Goal: Task Accomplishment & Management: Manage account settings

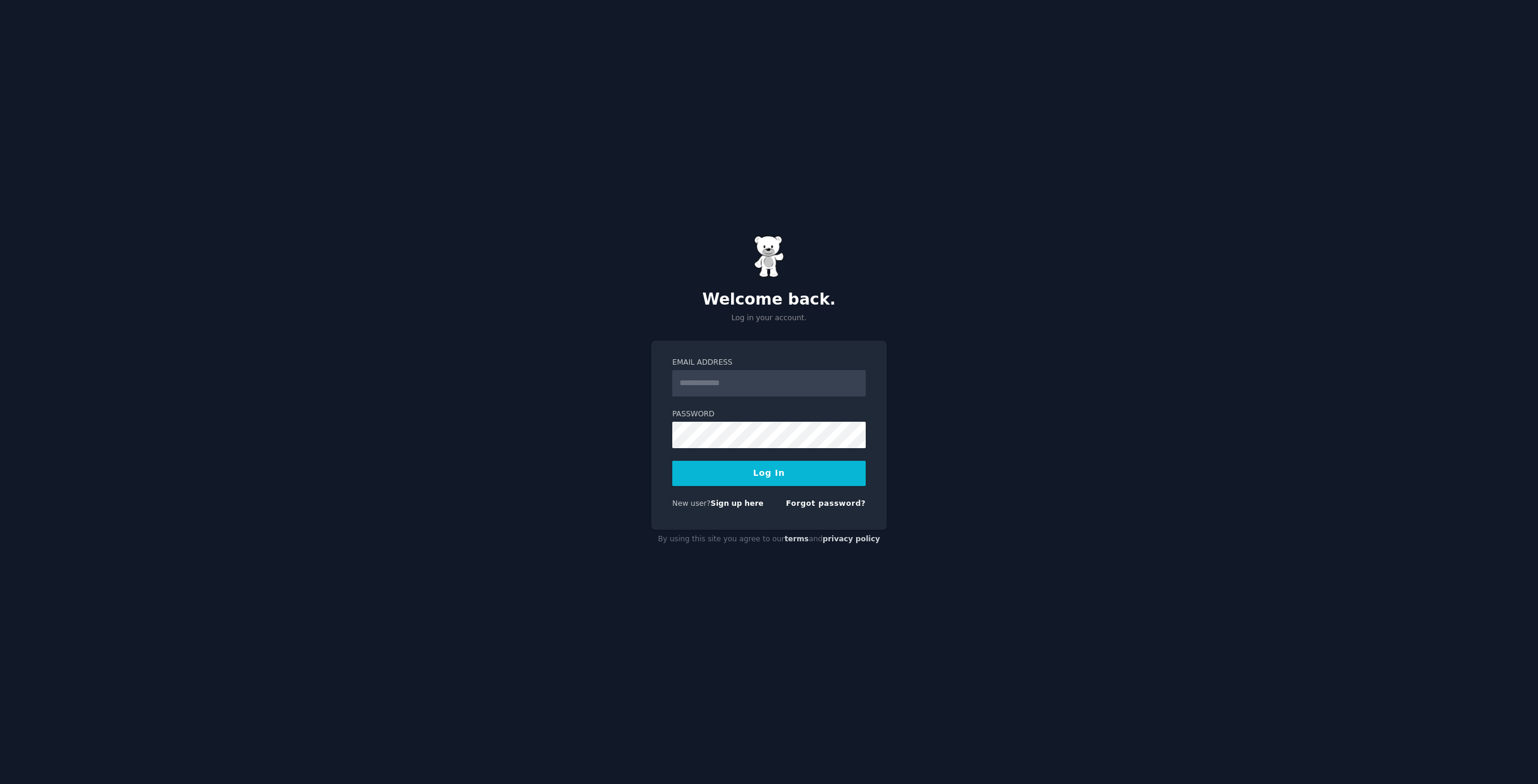
click at [727, 379] on input "Email Address" at bounding box center [768, 383] width 193 height 26
type input "**********"
click at [777, 466] on button "Log In" at bounding box center [768, 473] width 193 height 25
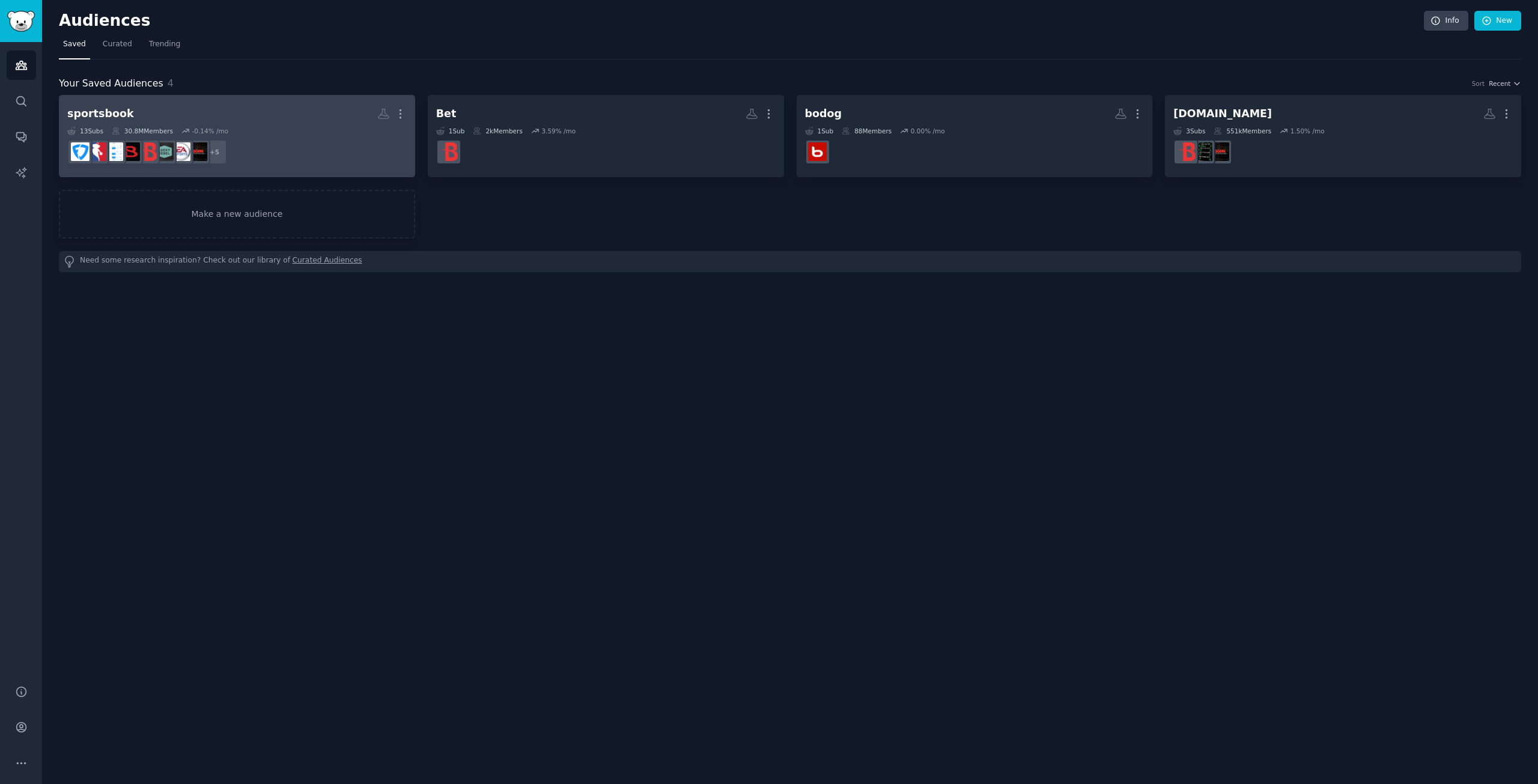
click at [167, 116] on h2 "sportsbook More" at bounding box center [237, 114] width 339 height 21
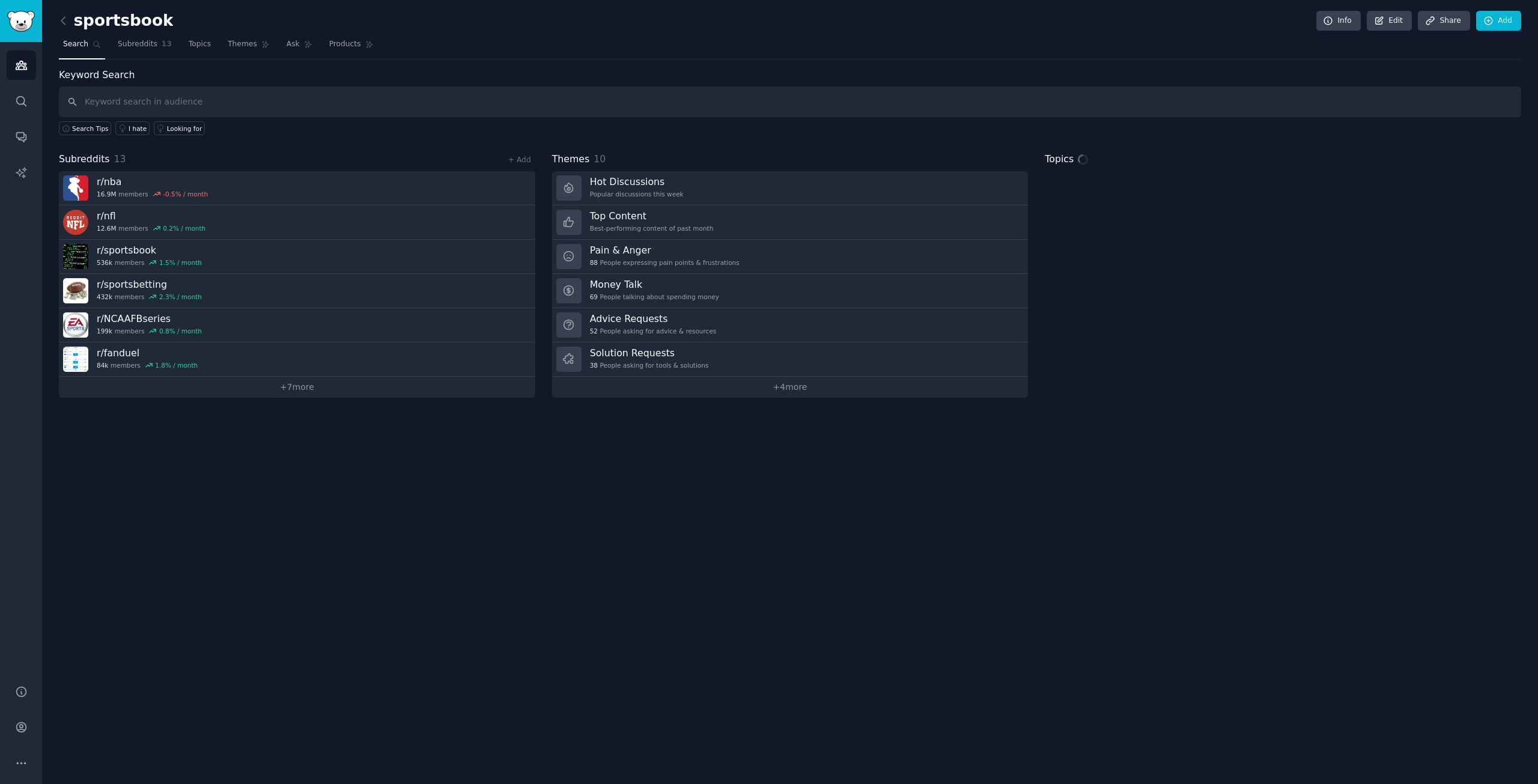
click at [310, 133] on div "Search Tips I hate Looking for" at bounding box center [790, 126] width 1462 height 18
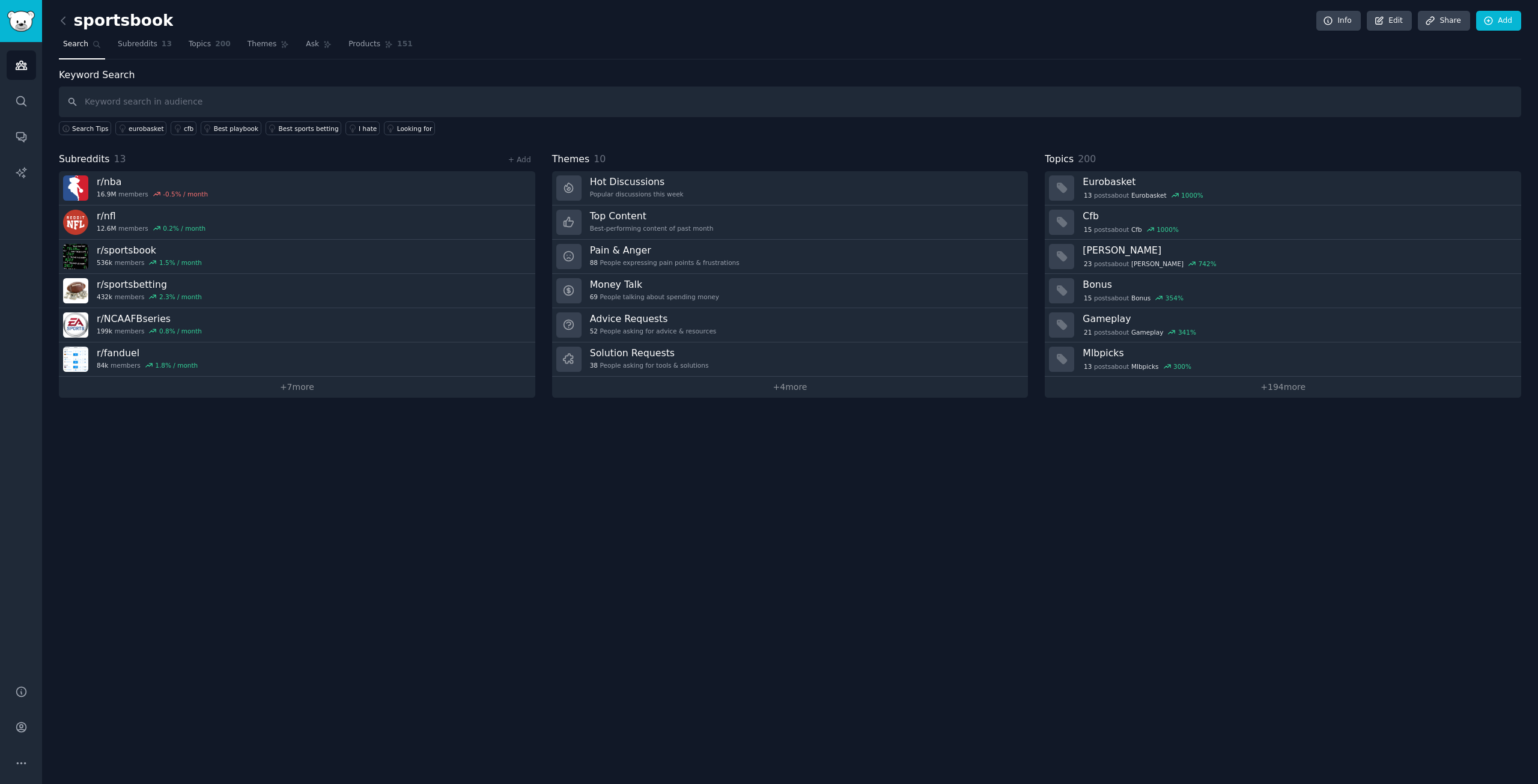
click at [827, 139] on div "Keyword Search Search Tips eurobasket cfb Best playbook Best sports betting I h…" at bounding box center [790, 233] width 1462 height 330
click at [372, 155] on div "Subreddits 13 + Add" at bounding box center [297, 160] width 476 height 15
click at [12, 20] on img "Sidebar" at bounding box center [21, 21] width 28 height 21
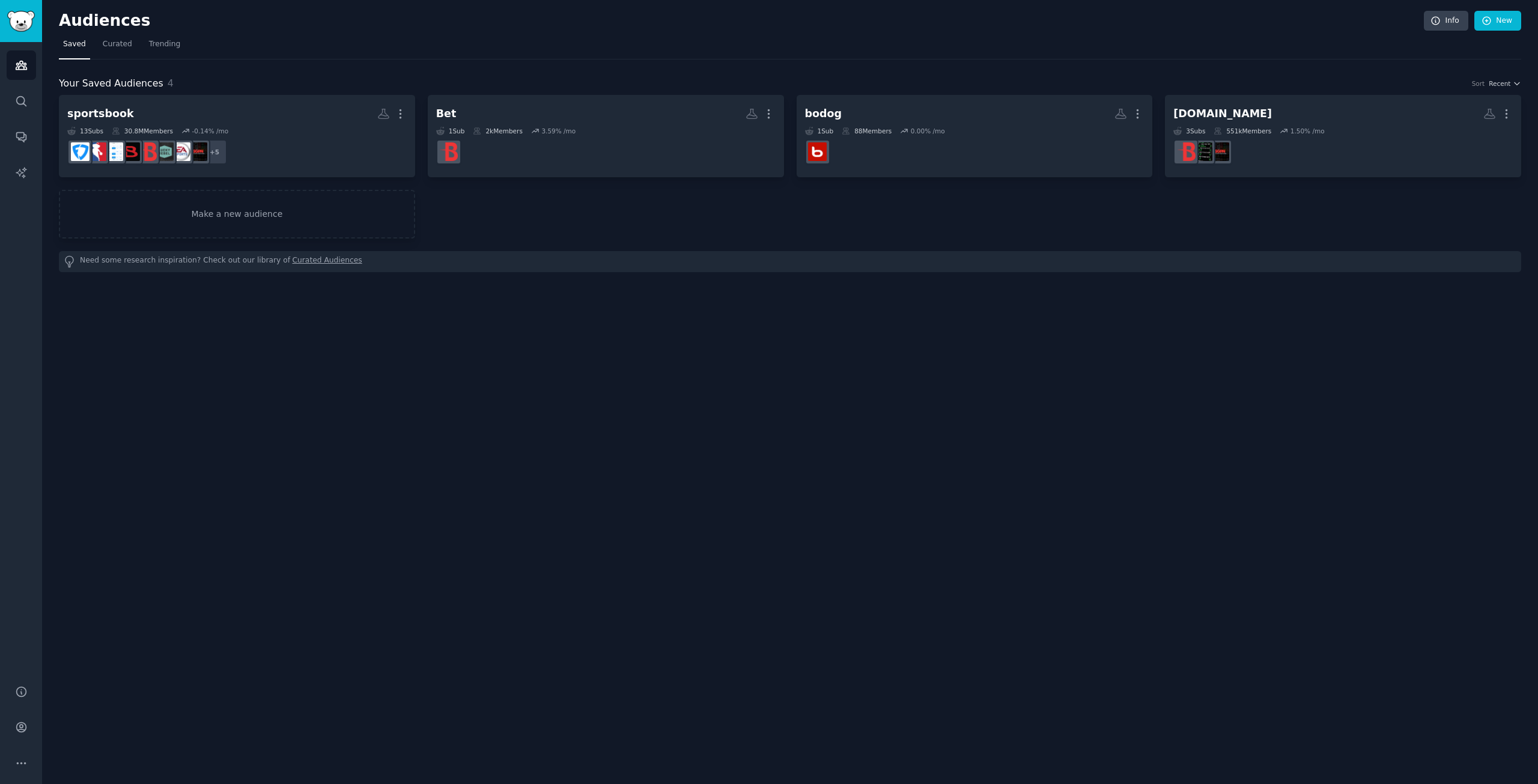
drag, startPoint x: 284, startPoint y: 83, endPoint x: 284, endPoint y: 93, distance: 10.0
click at [284, 83] on div "Your Saved Audiences 4 Sort Recent" at bounding box center [790, 84] width 1462 height 15
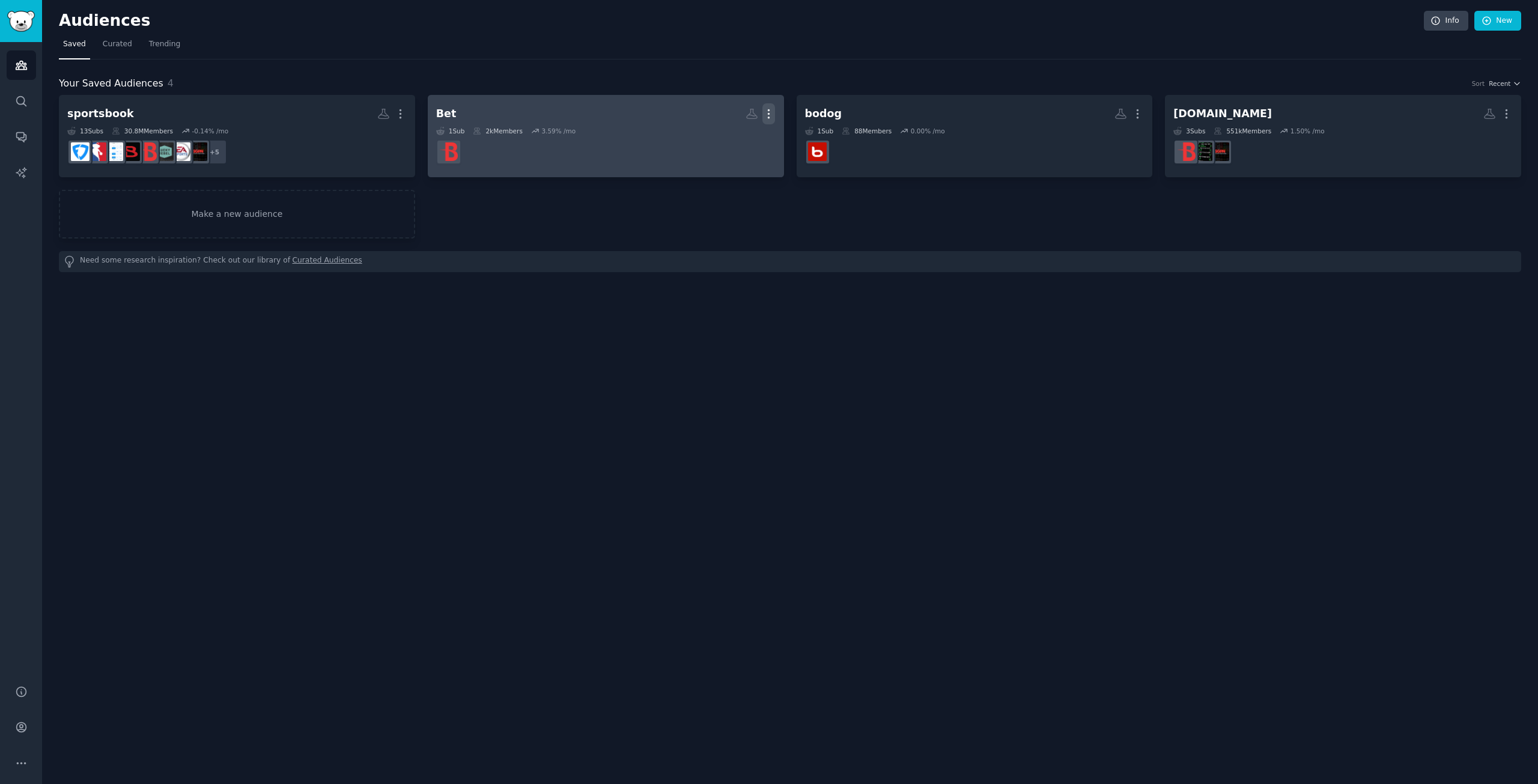
click at [770, 110] on icon "button" at bounding box center [768, 114] width 12 height 12
click at [739, 140] on p "Delete" at bounding box center [736, 139] width 28 height 12
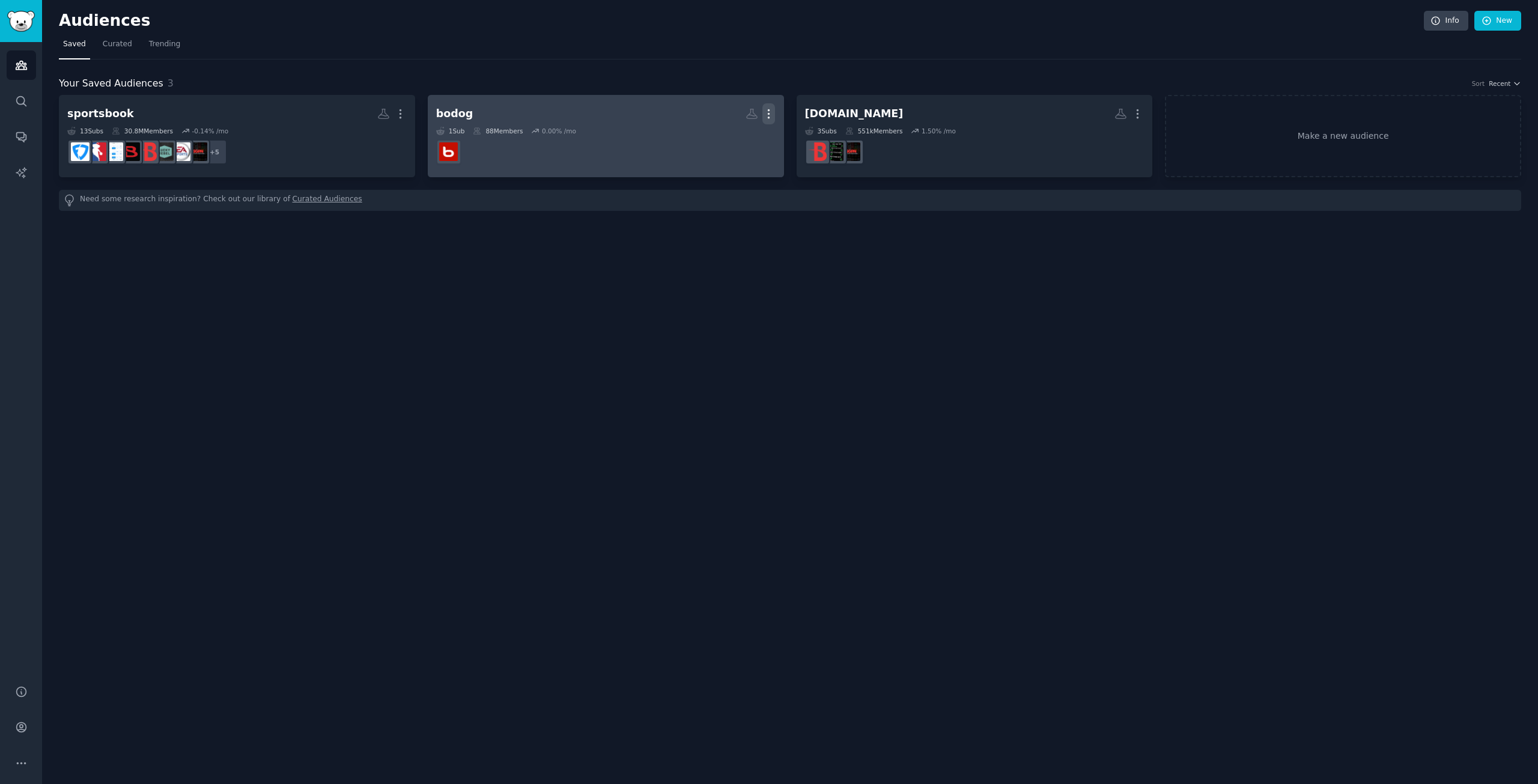
click at [769, 111] on icon "button" at bounding box center [769, 114] width 1 height 8
click at [743, 134] on p "Delete" at bounding box center [736, 139] width 28 height 12
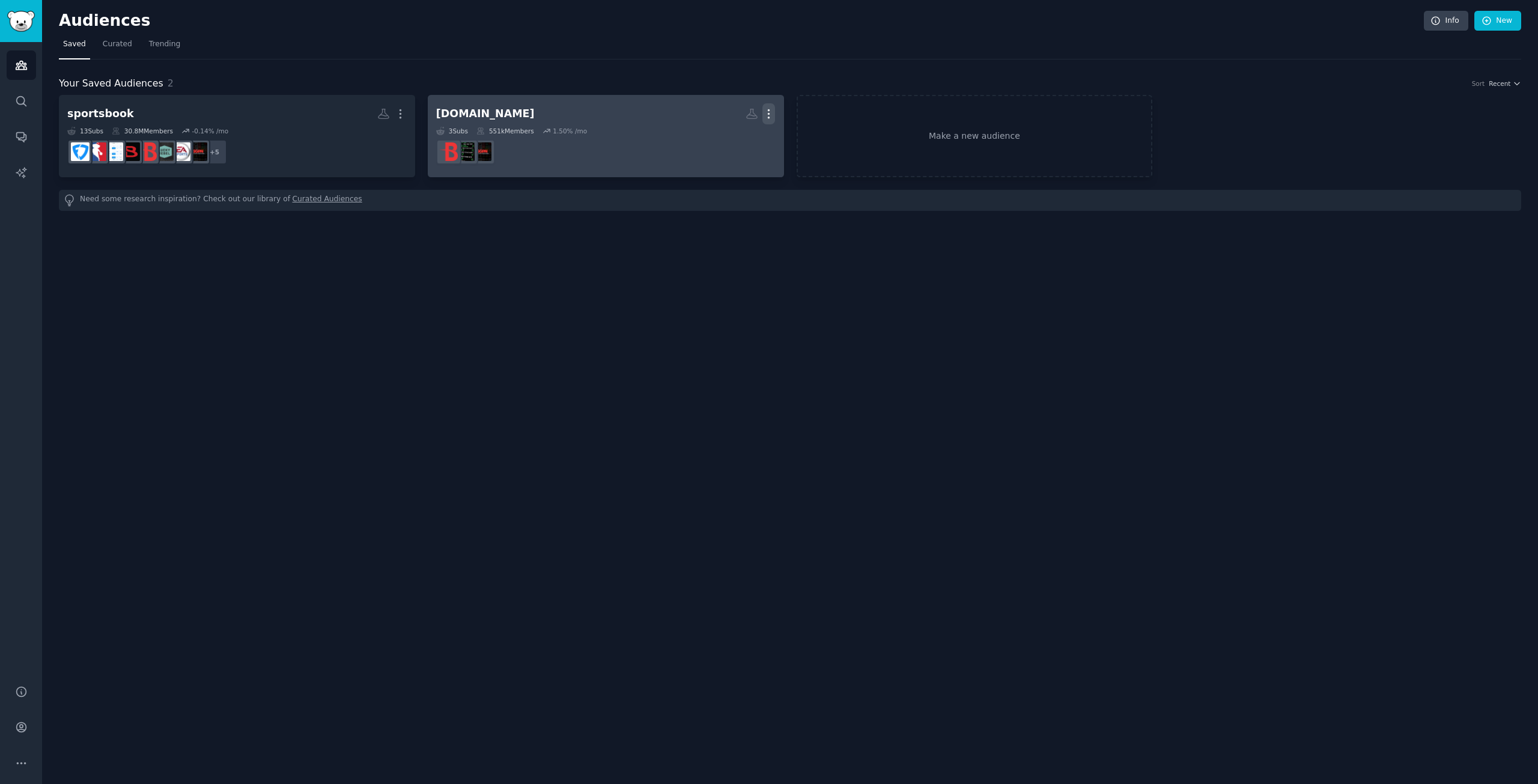
click at [770, 114] on icon "button" at bounding box center [768, 114] width 12 height 12
click at [747, 139] on p "Delete" at bounding box center [736, 139] width 28 height 12
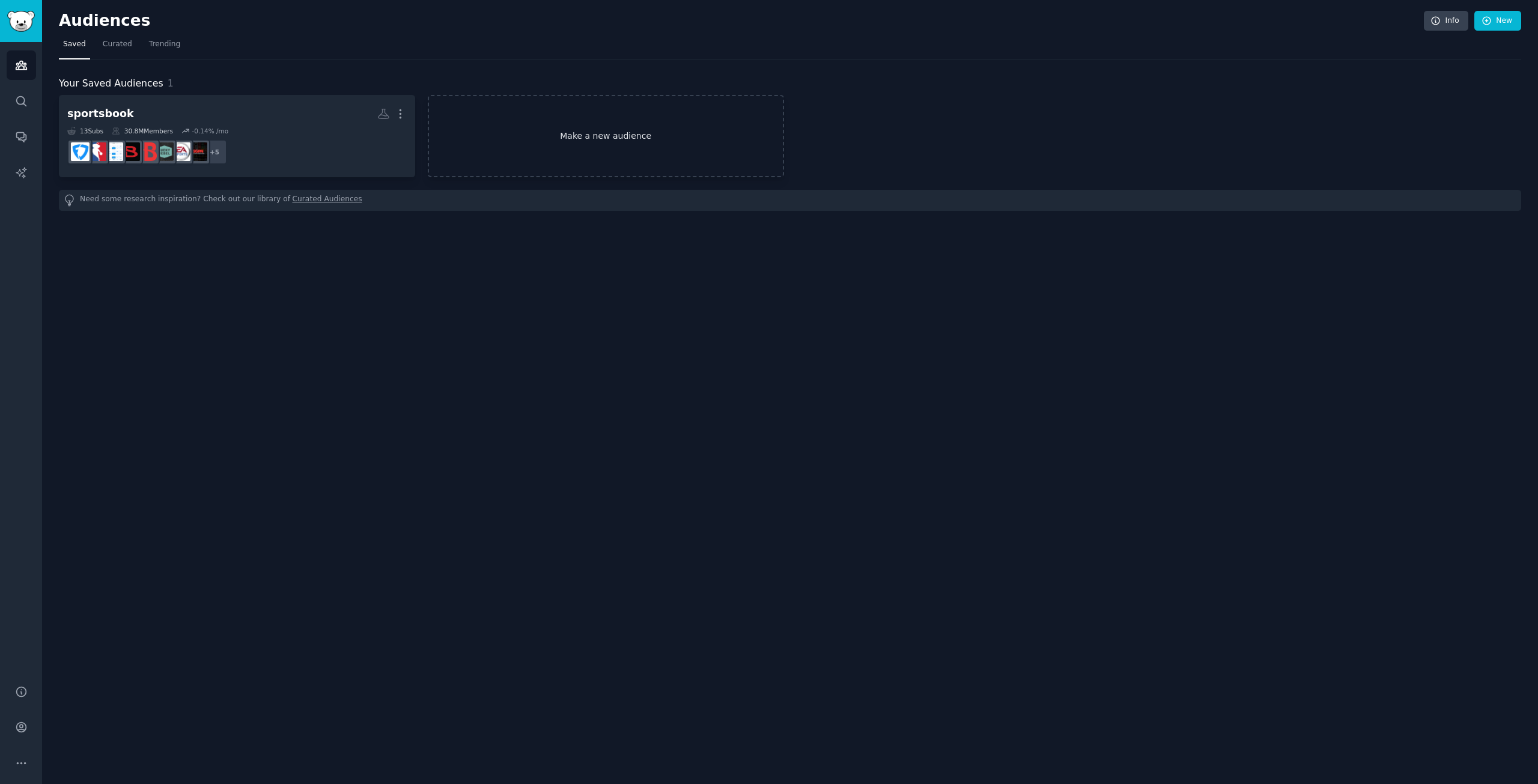
click at [494, 131] on link "Make a new audience" at bounding box center [605, 136] width 356 height 83
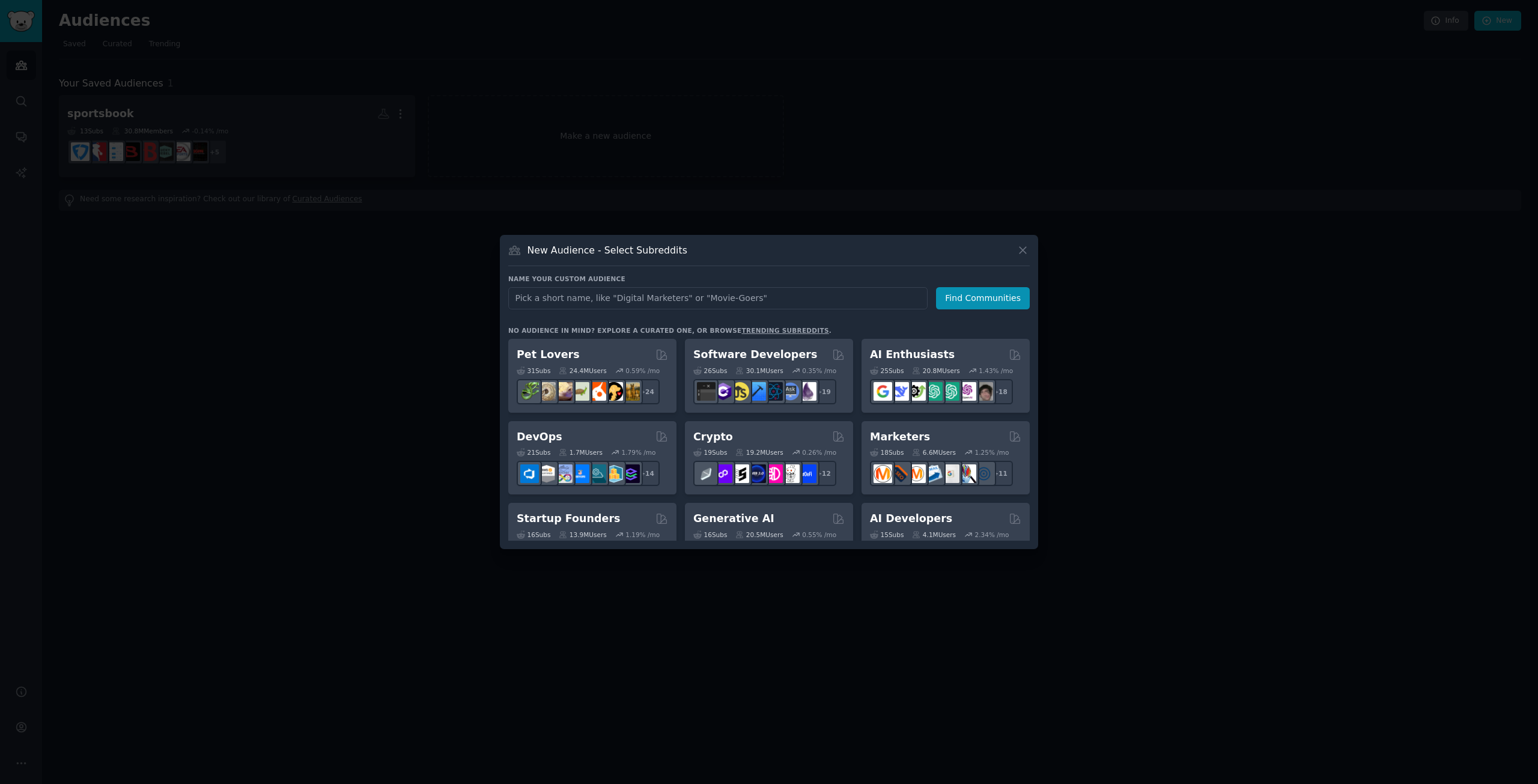
click at [753, 299] on input "text" at bounding box center [717, 298] width 419 height 22
type input "H"
click at [746, 432] on div "Crypto" at bounding box center [769, 437] width 151 height 15
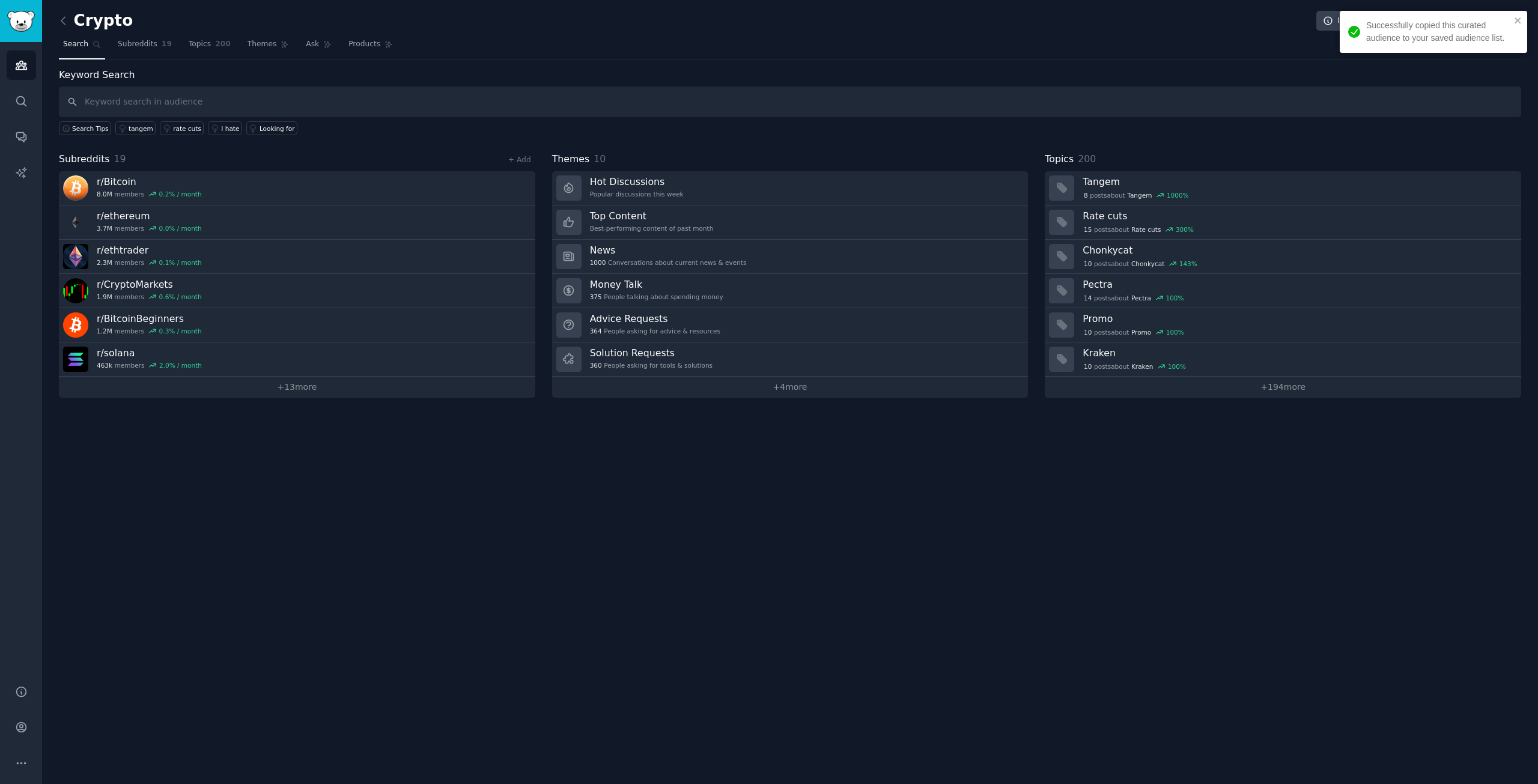
click at [341, 144] on div "Keyword Search Search Tips tangem rate cuts I hate Looking for Subreddits 19 + …" at bounding box center [790, 233] width 1462 height 330
click at [339, 391] on link "+ 13 more" at bounding box center [297, 387] width 476 height 21
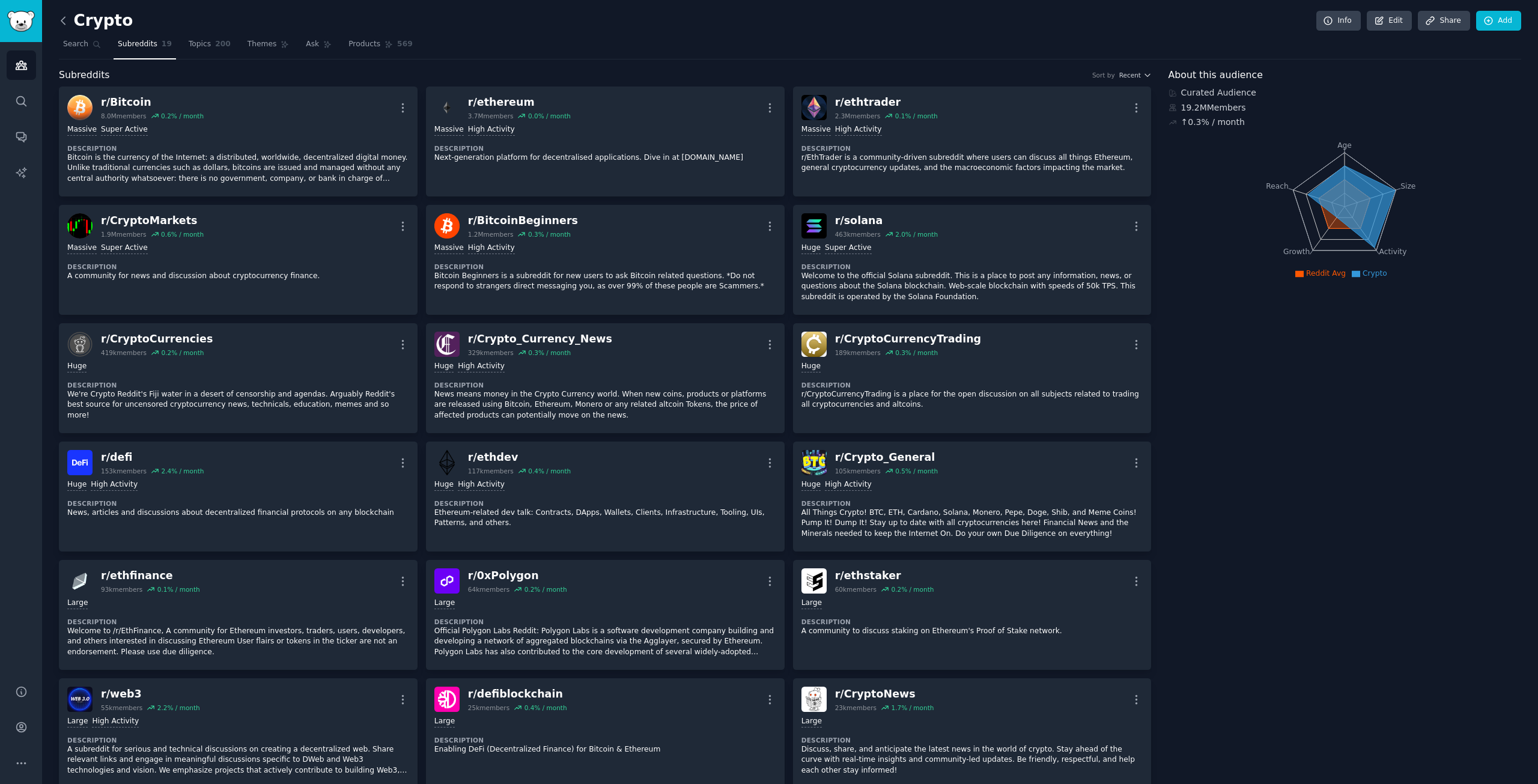
click at [67, 21] on icon at bounding box center [63, 21] width 12 height 12
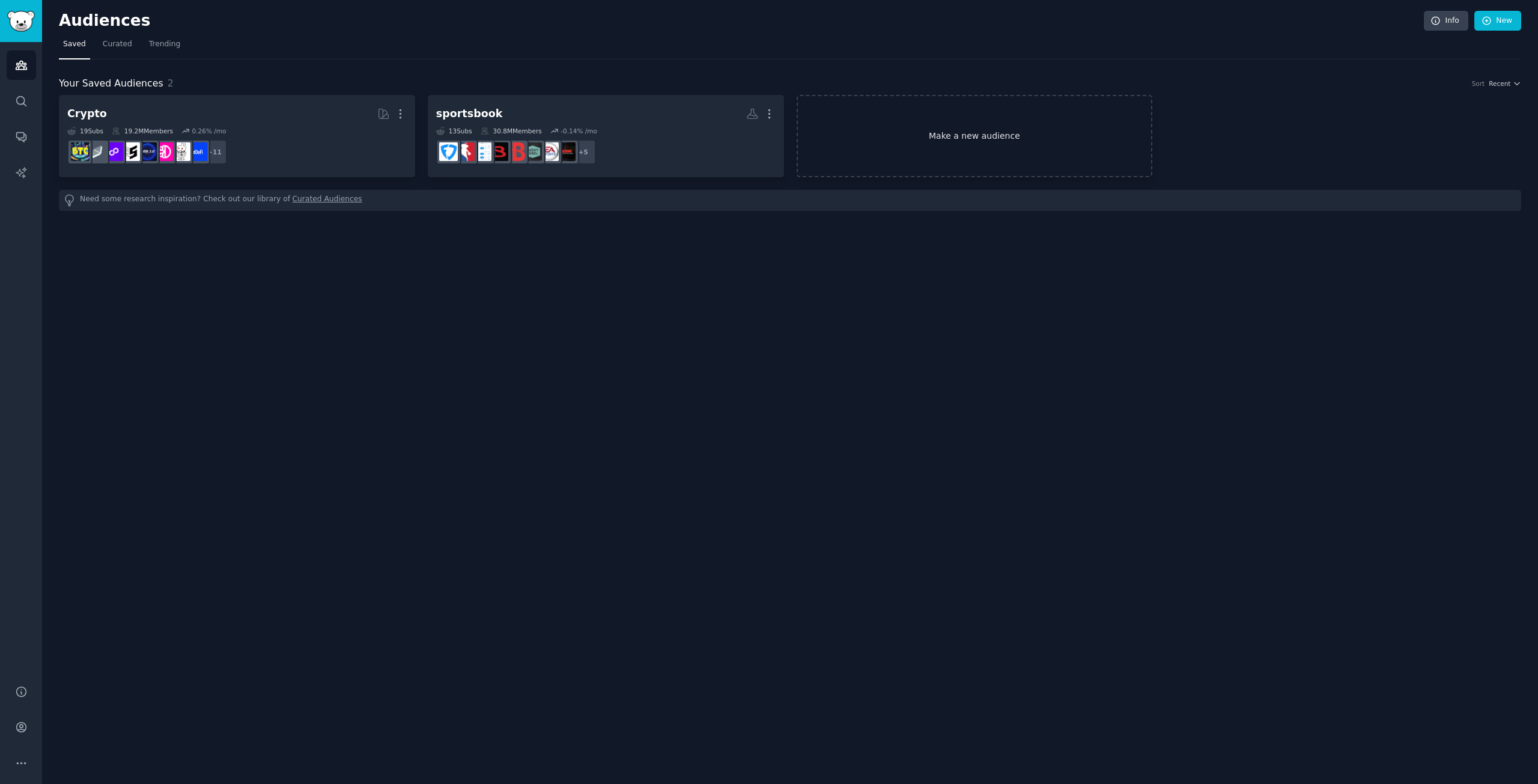
click at [998, 151] on link "Make a new audience" at bounding box center [974, 136] width 356 height 83
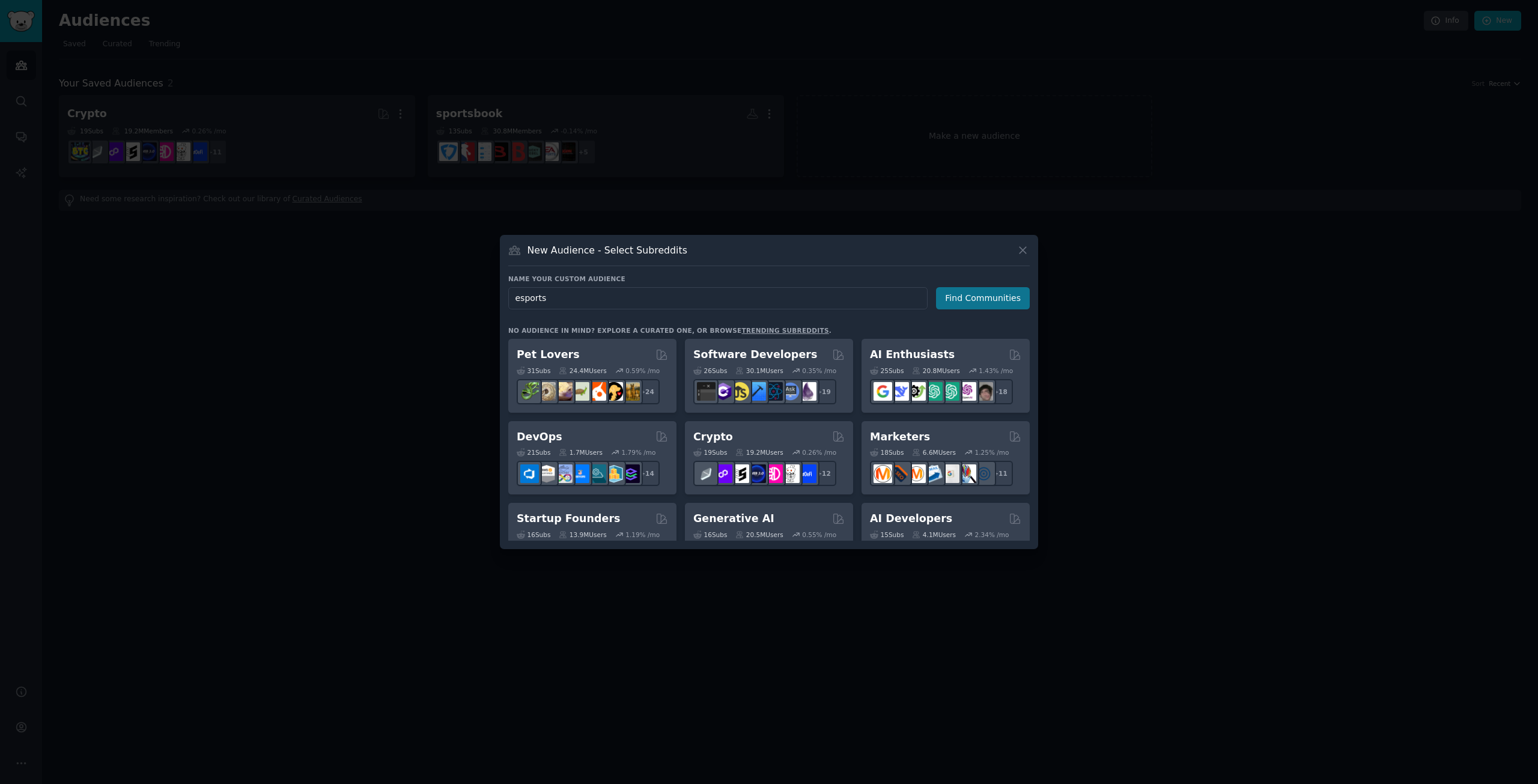
type input "esports"
click at [960, 297] on button "Find Communities" at bounding box center [982, 298] width 94 height 22
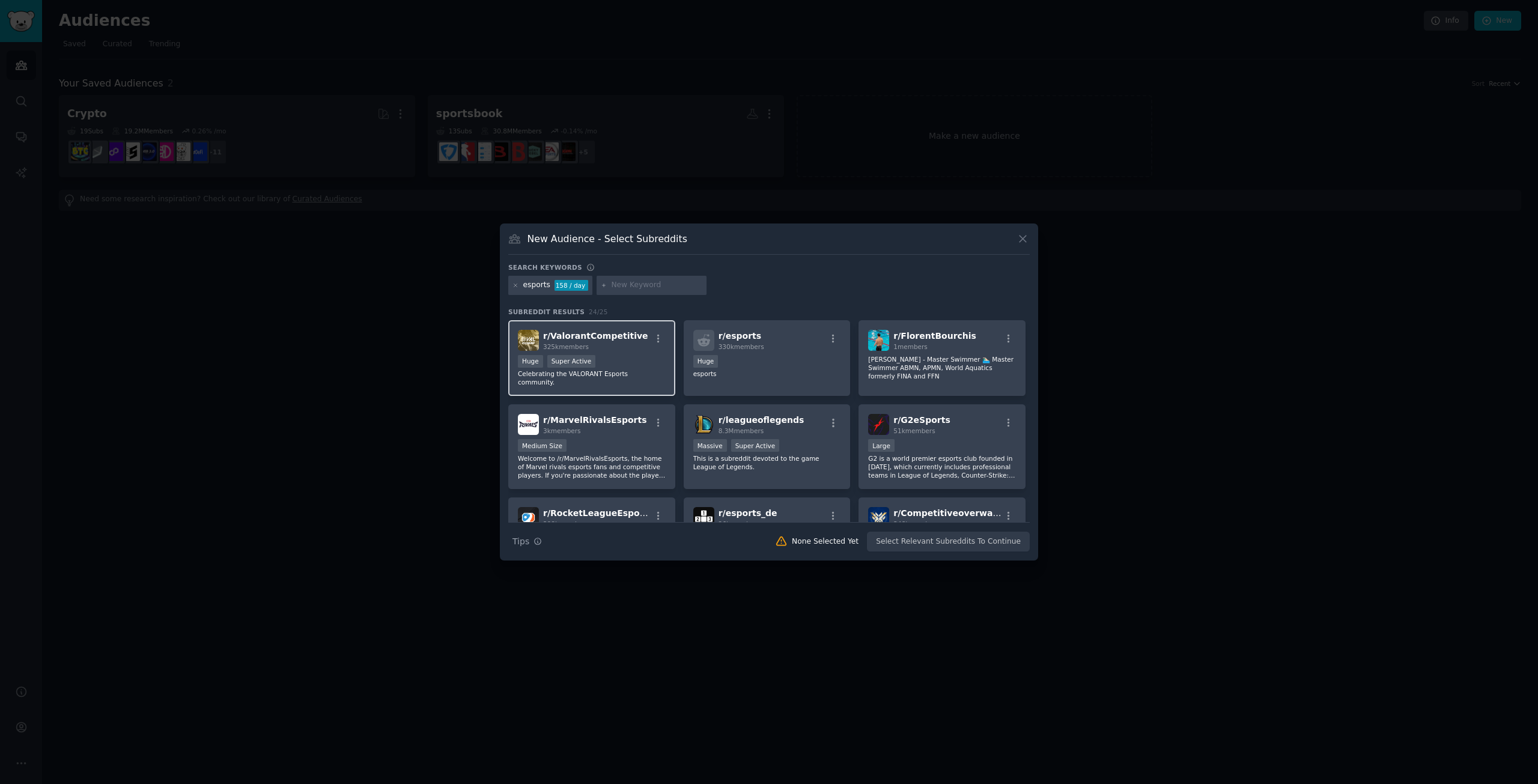
click at [630, 365] on div "Huge Super Active" at bounding box center [591, 363] width 148 height 15
click at [803, 372] on p "esports" at bounding box center [767, 374] width 148 height 8
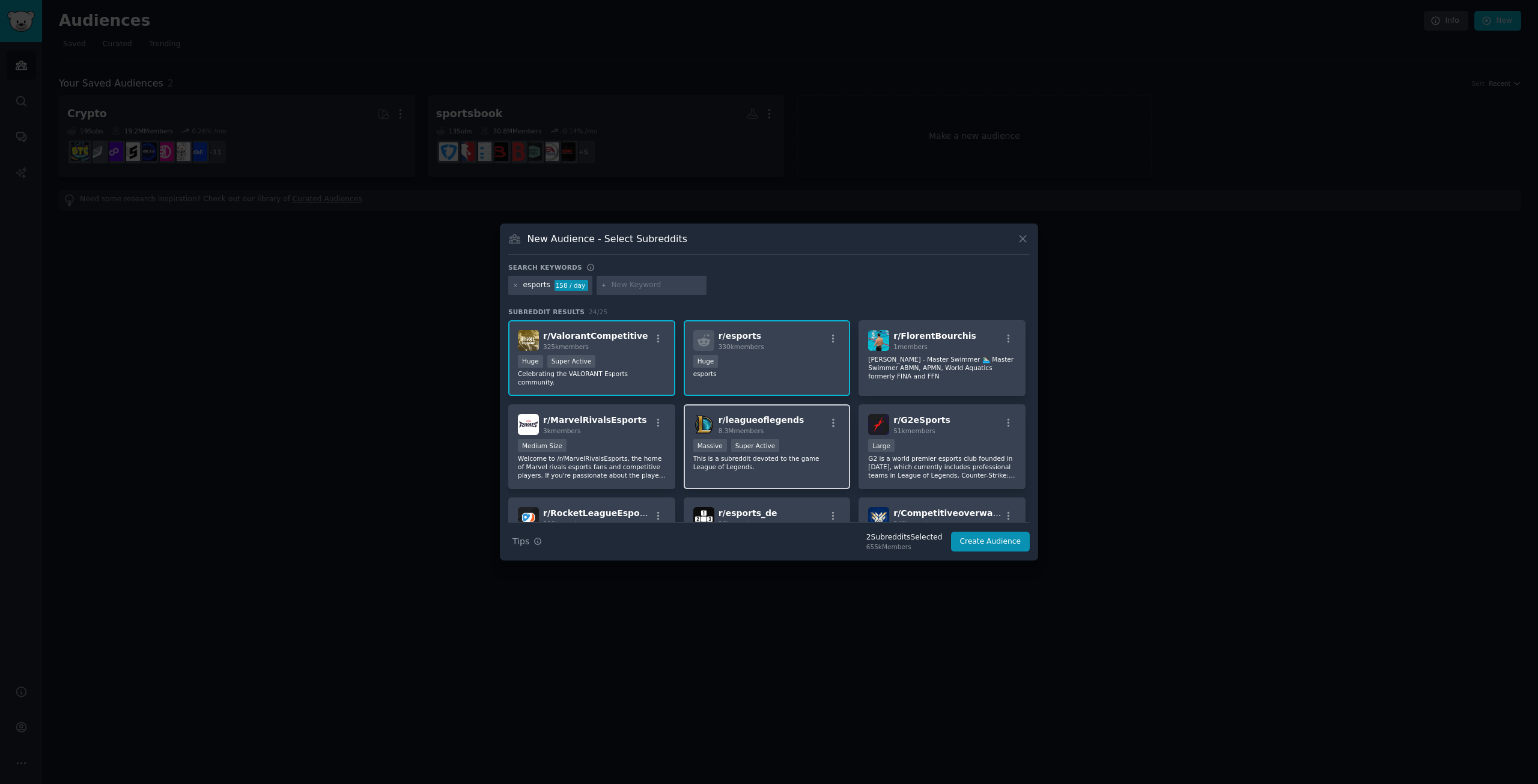
click at [793, 445] on div ">= 95th percentile for submissions / day Massive Super Active" at bounding box center [767, 447] width 148 height 15
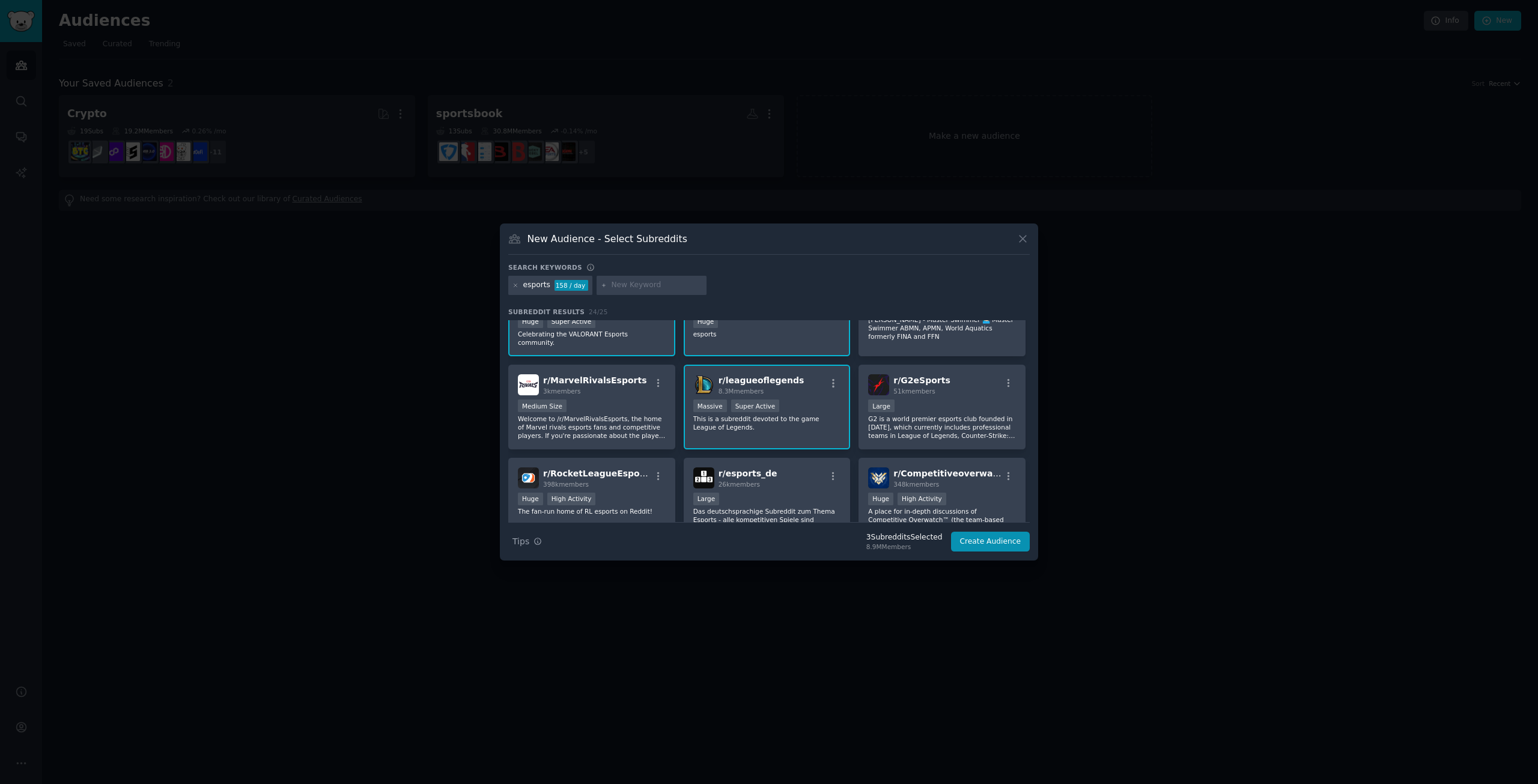
scroll to position [60, 0]
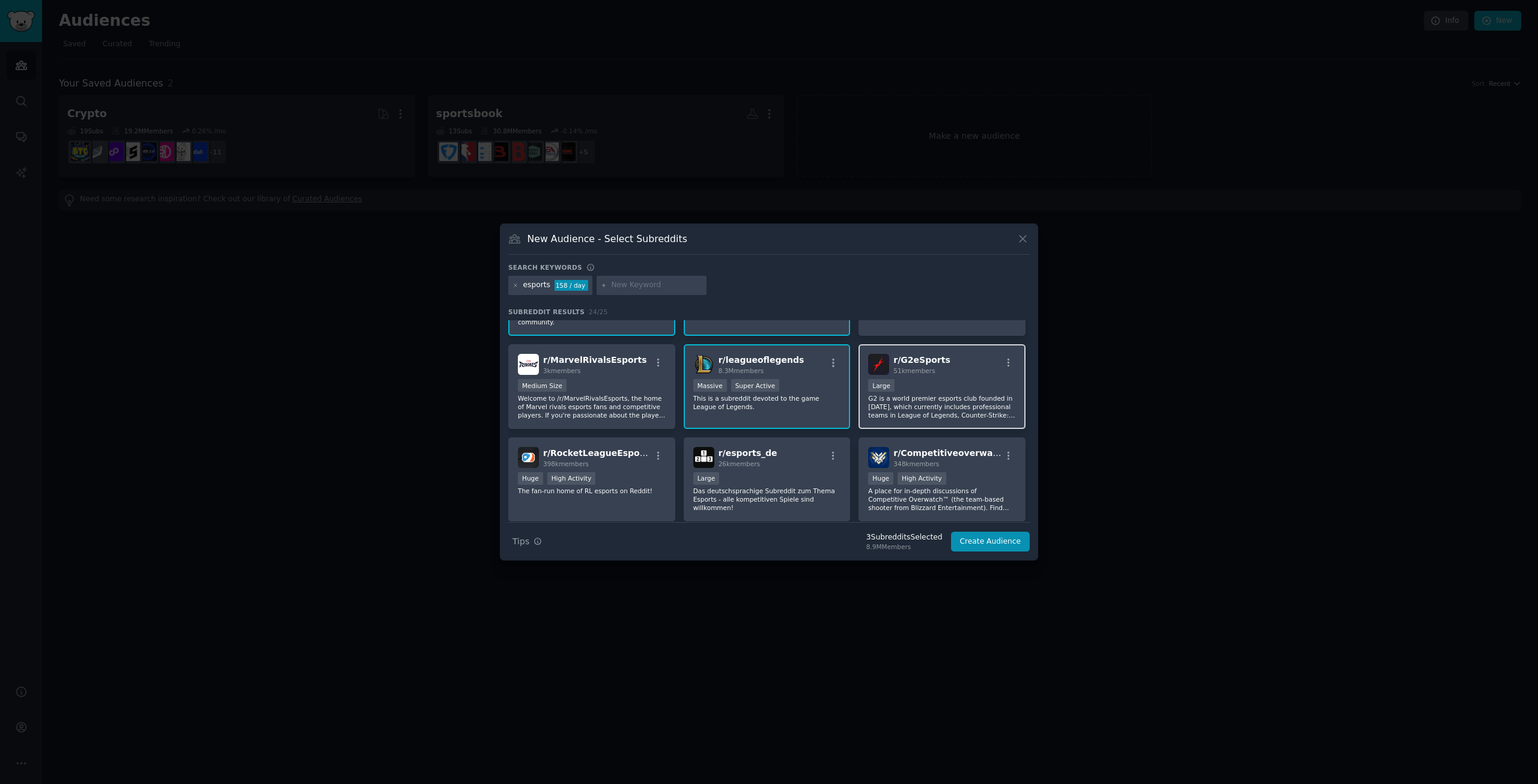
click at [945, 394] on p "G2 is a world premier esports club founded in 2015, which currently includes pr…" at bounding box center [942, 406] width 148 height 25
click at [653, 472] on div "Huge High Activity" at bounding box center [591, 480] width 148 height 15
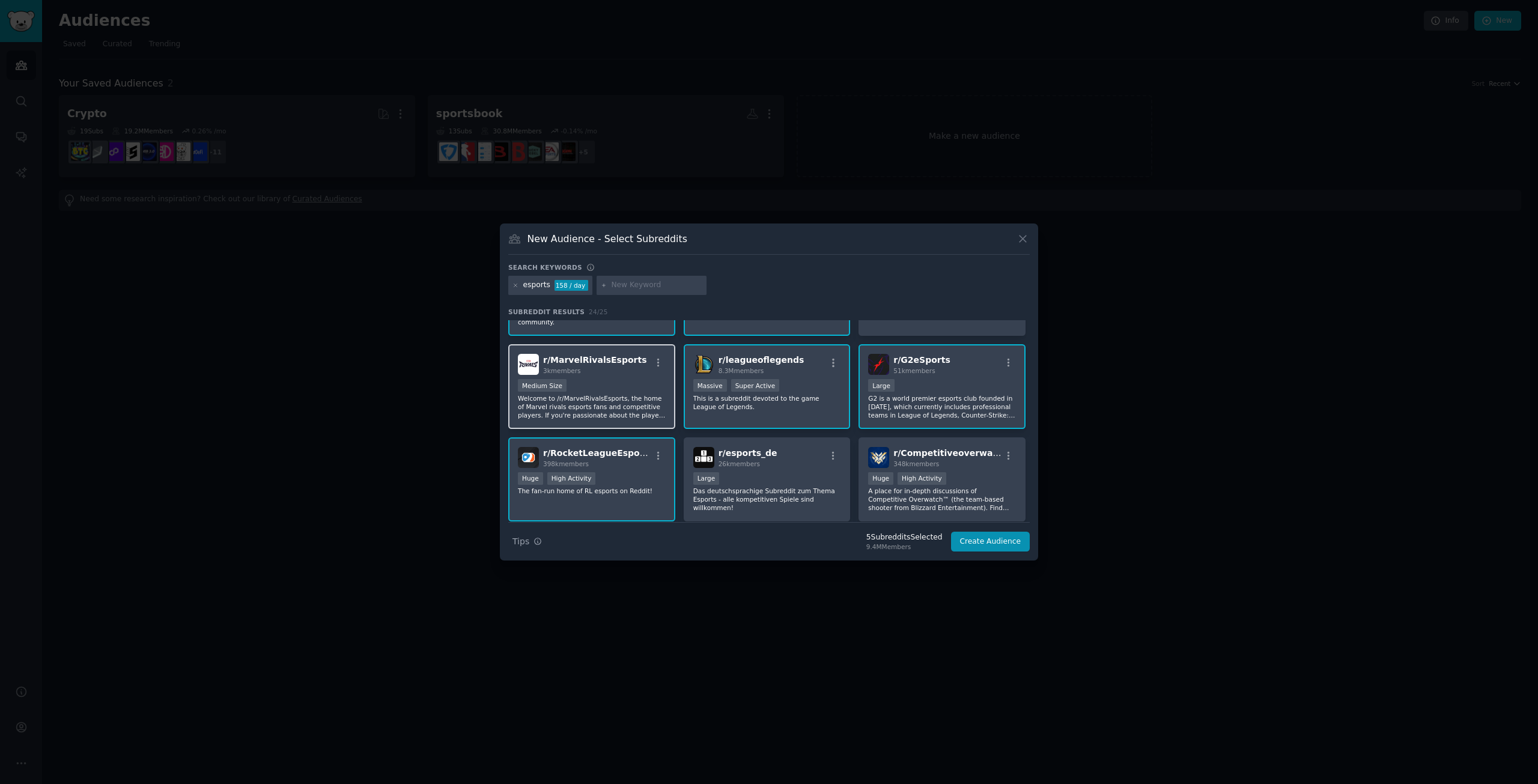
click at [610, 372] on div "r/ MarvelRivalsEsports 3k members Medium Size Welcome to /r/MarvelRivalsEsports…" at bounding box center [591, 386] width 167 height 85
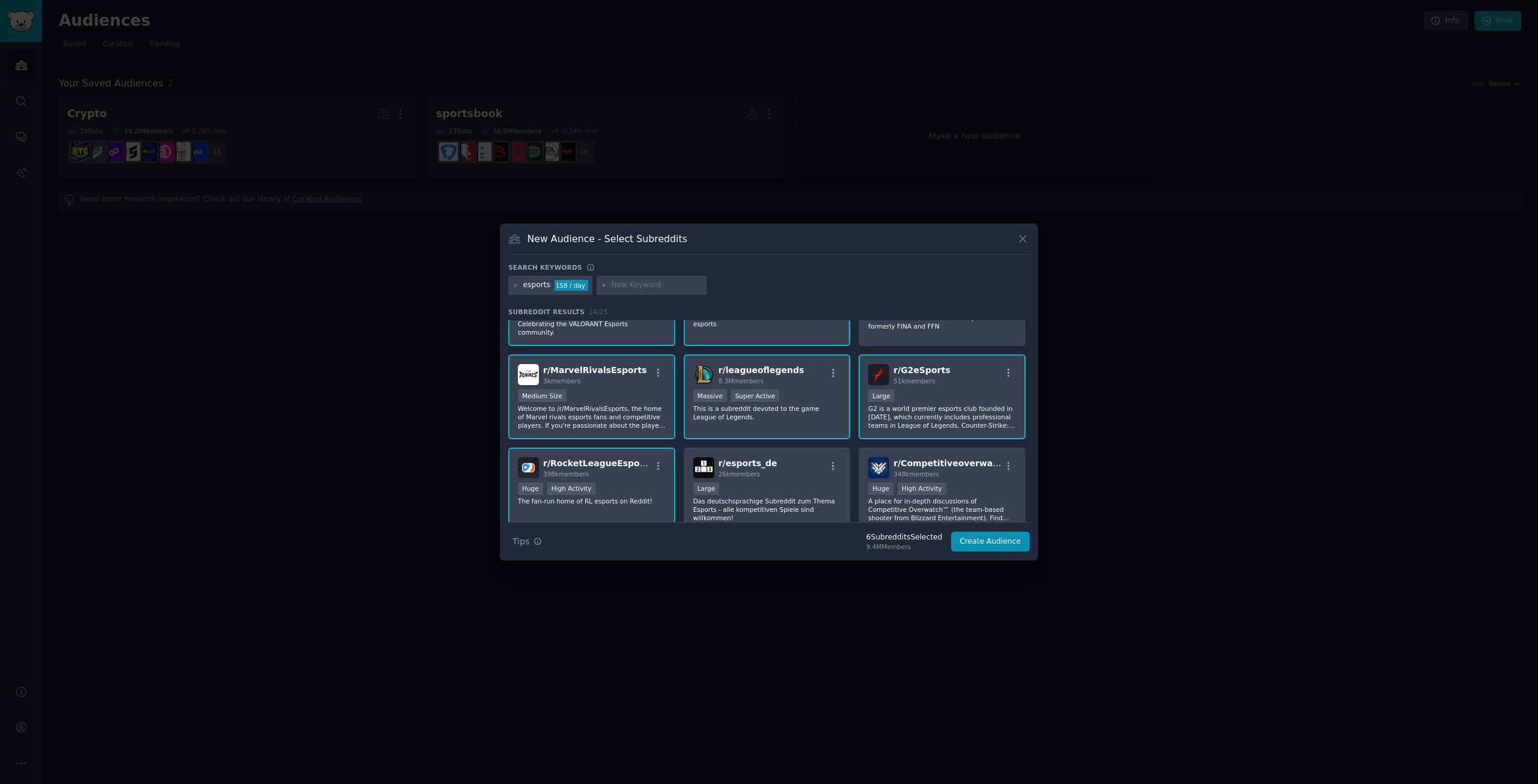
scroll to position [0, 0]
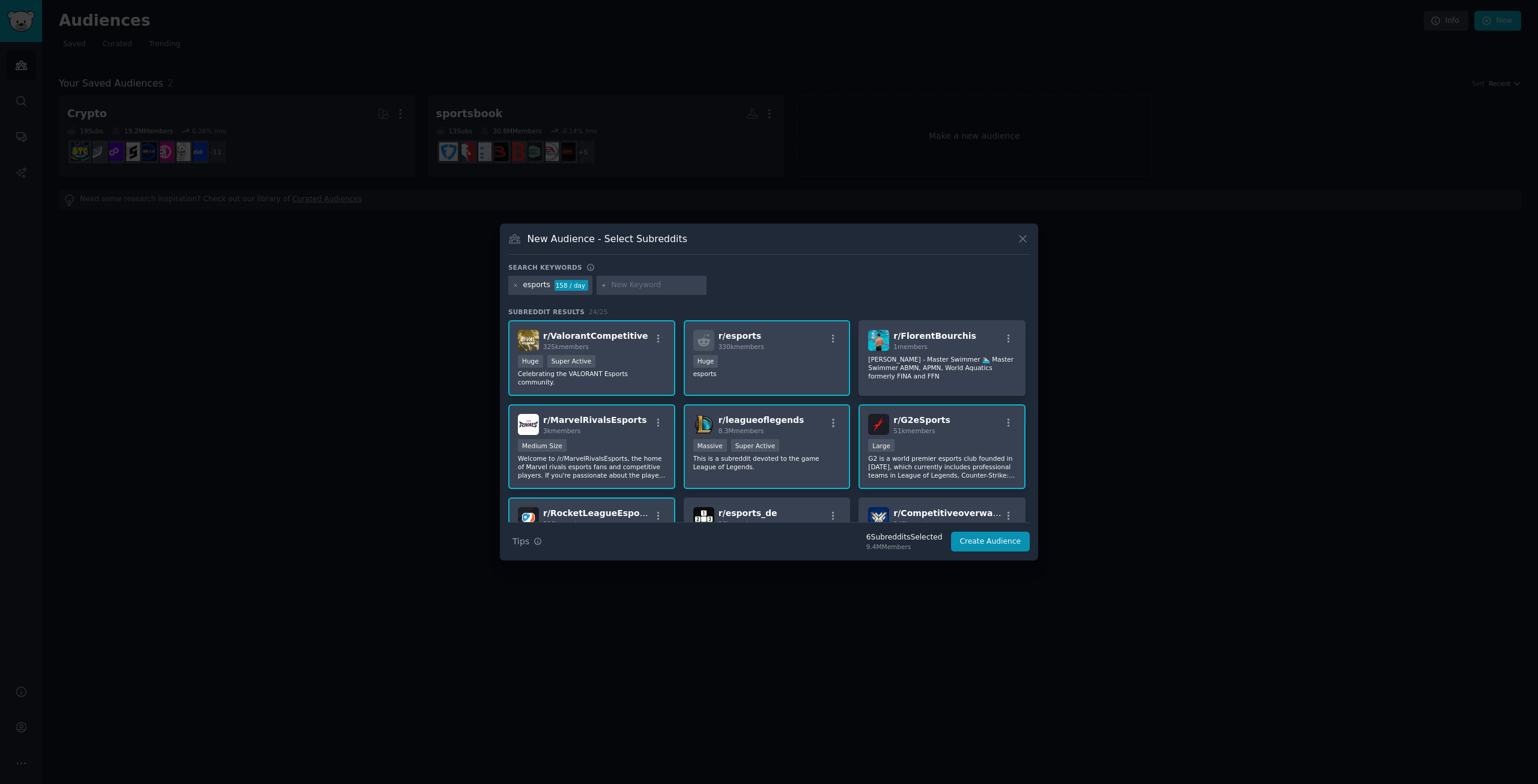
click at [637, 288] on input "text" at bounding box center [656, 286] width 92 height 11
type input "thunderpick"
click at [660, 286] on input "thunderpick" at bounding box center [656, 286] width 92 height 11
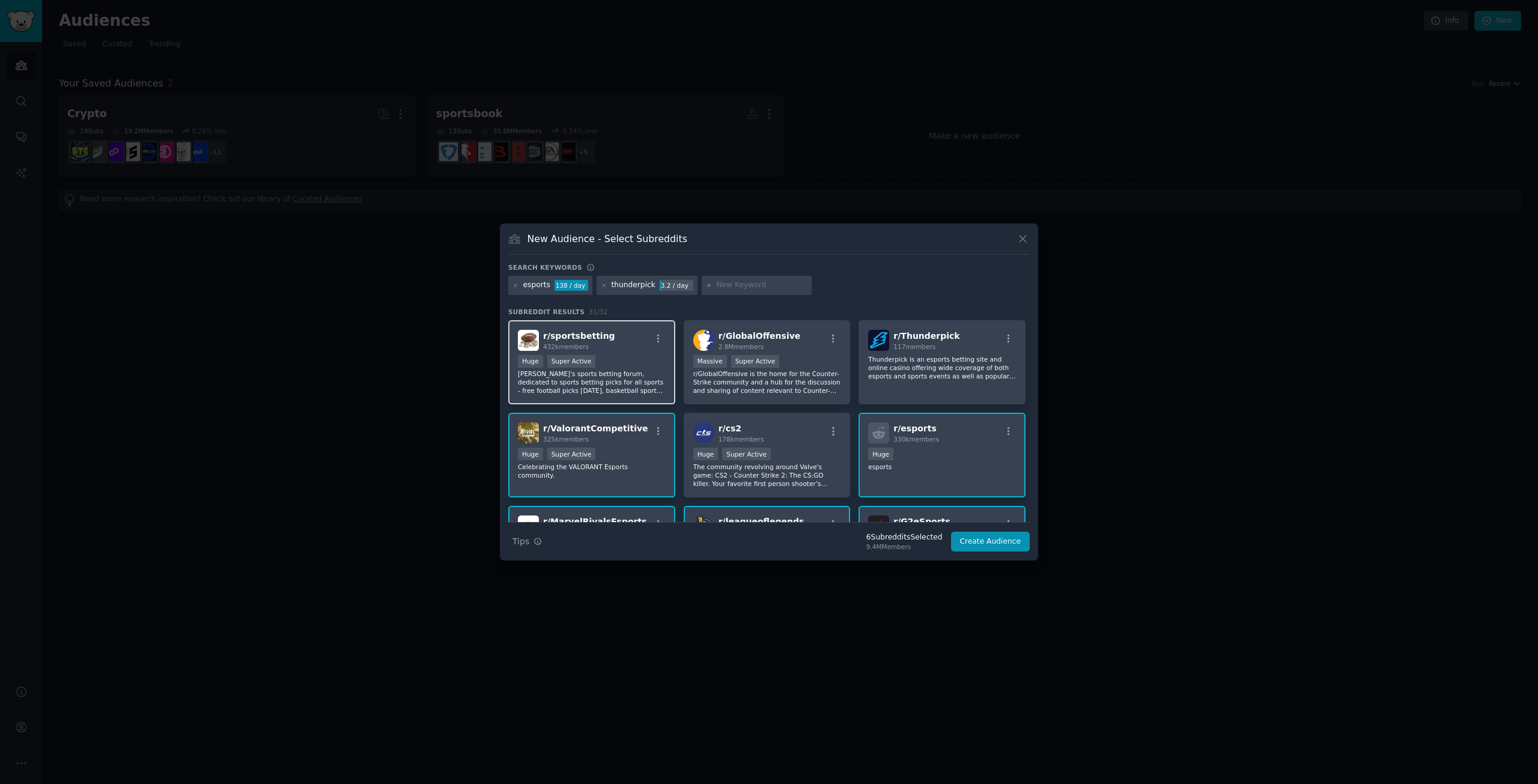
click at [627, 359] on div "Huge Super Active" at bounding box center [591, 363] width 148 height 15
click at [978, 372] on p "Thunderpick is an esports betting site and online casino offering wide coverage…" at bounding box center [942, 368] width 148 height 25
click at [991, 542] on button "Create Audience" at bounding box center [990, 542] width 79 height 21
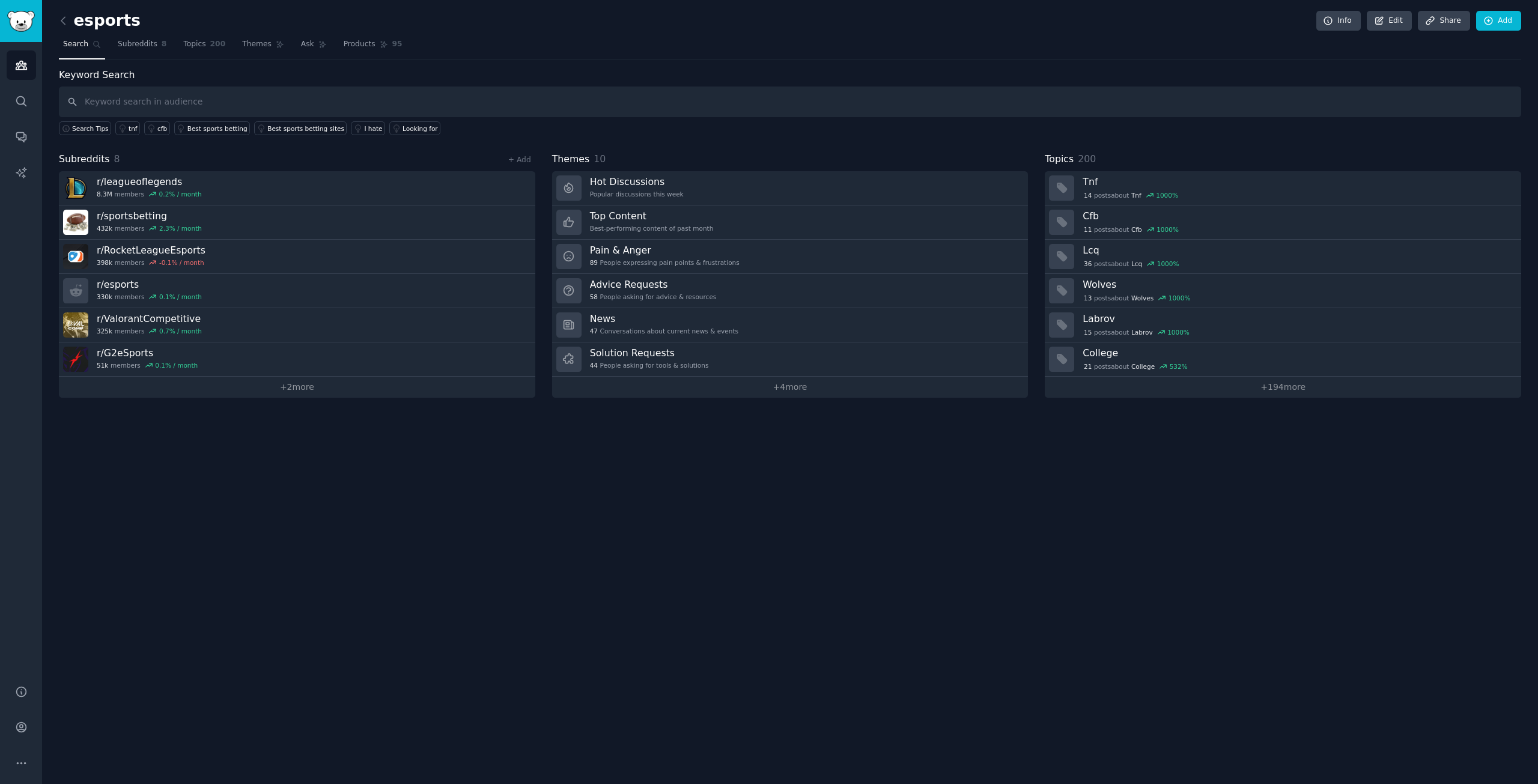
click at [1170, 144] on div "Keyword Search Search Tips tnf cfb Best sports betting Best sports betting site…" at bounding box center [790, 233] width 1462 height 330
click at [63, 22] on icon at bounding box center [63, 20] width 3 height 7
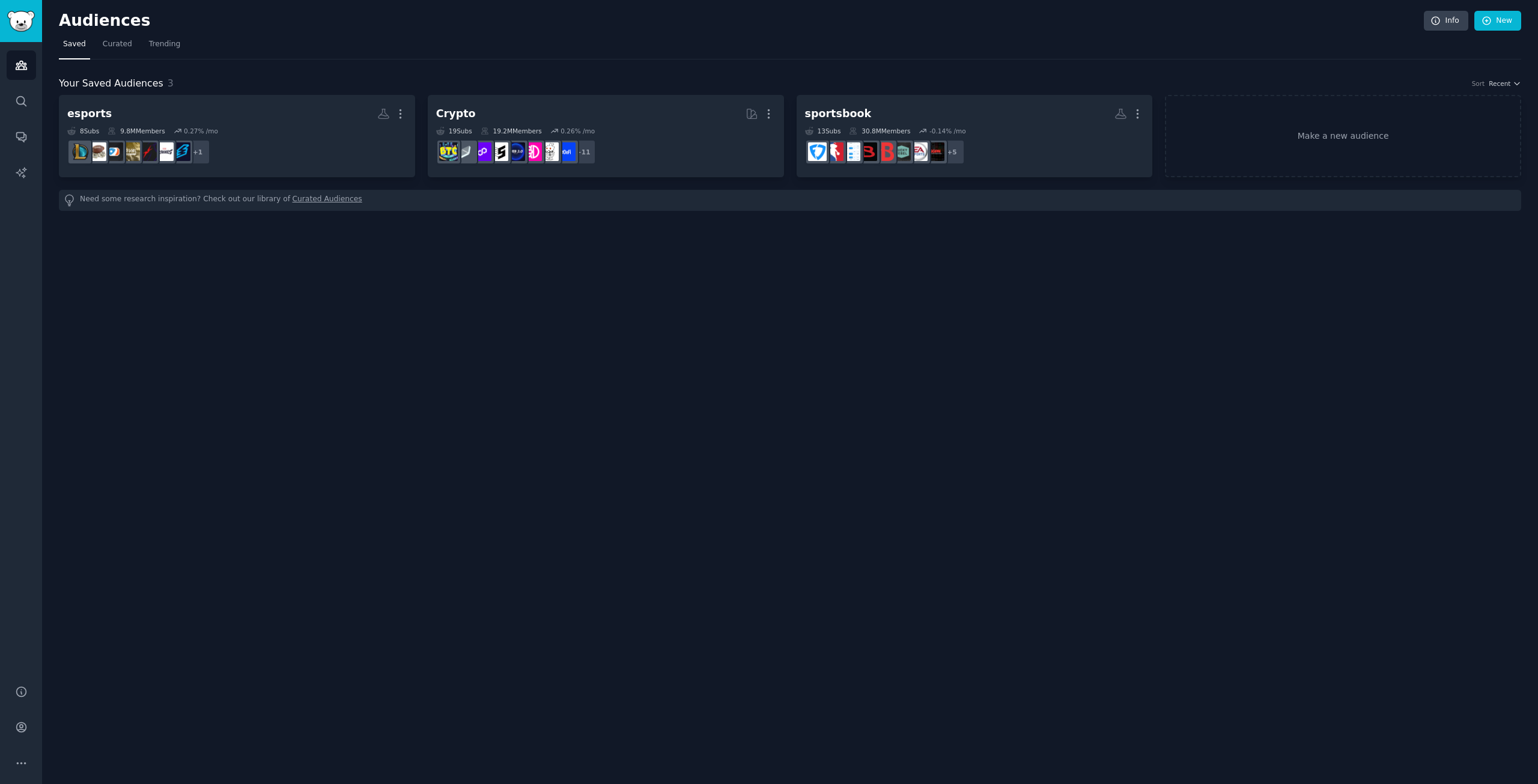
click at [389, 83] on div "Your Saved Audiences 3 Sort Recent" at bounding box center [790, 84] width 1462 height 15
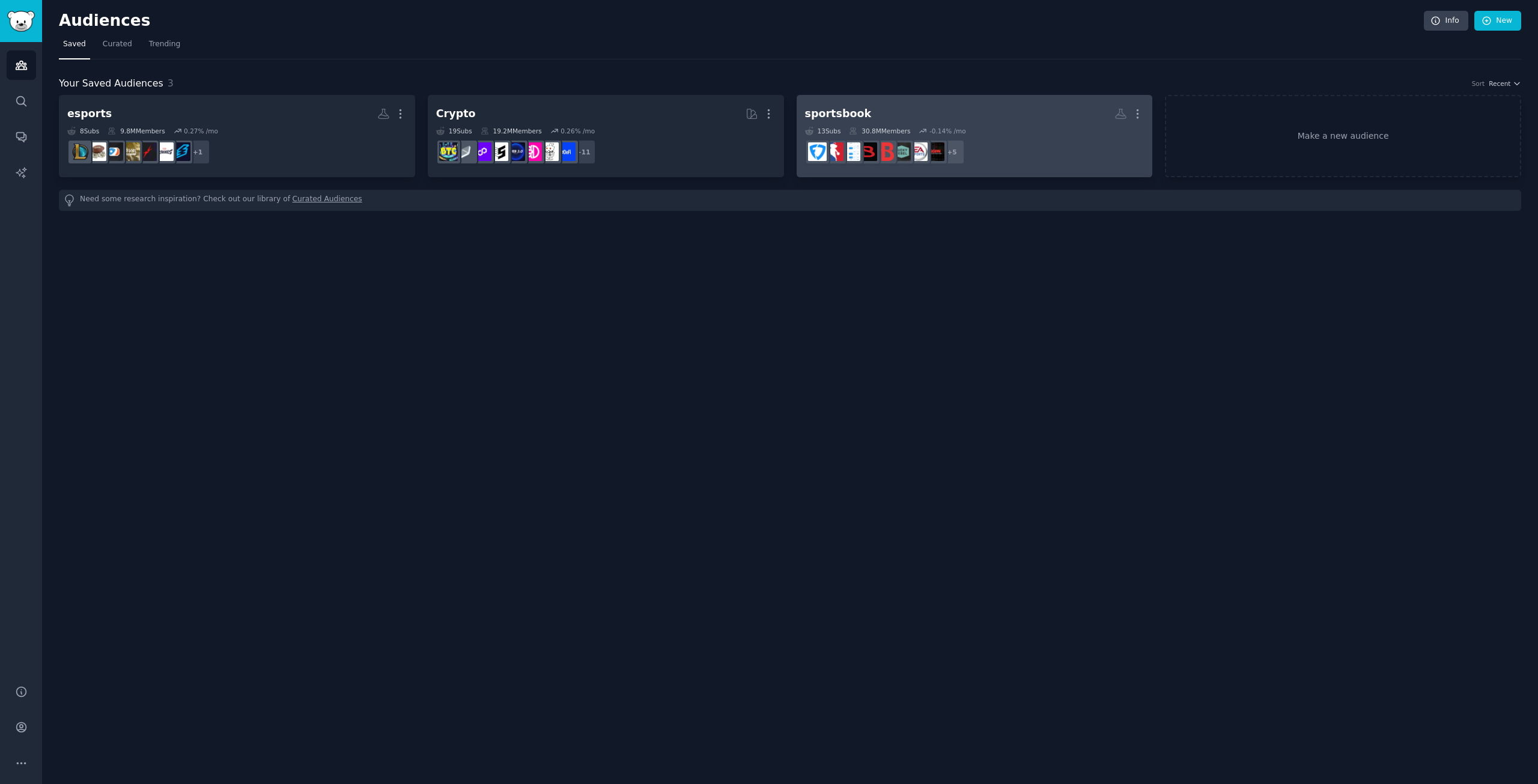
click at [897, 116] on h2 "sportsbook More" at bounding box center [974, 114] width 339 height 21
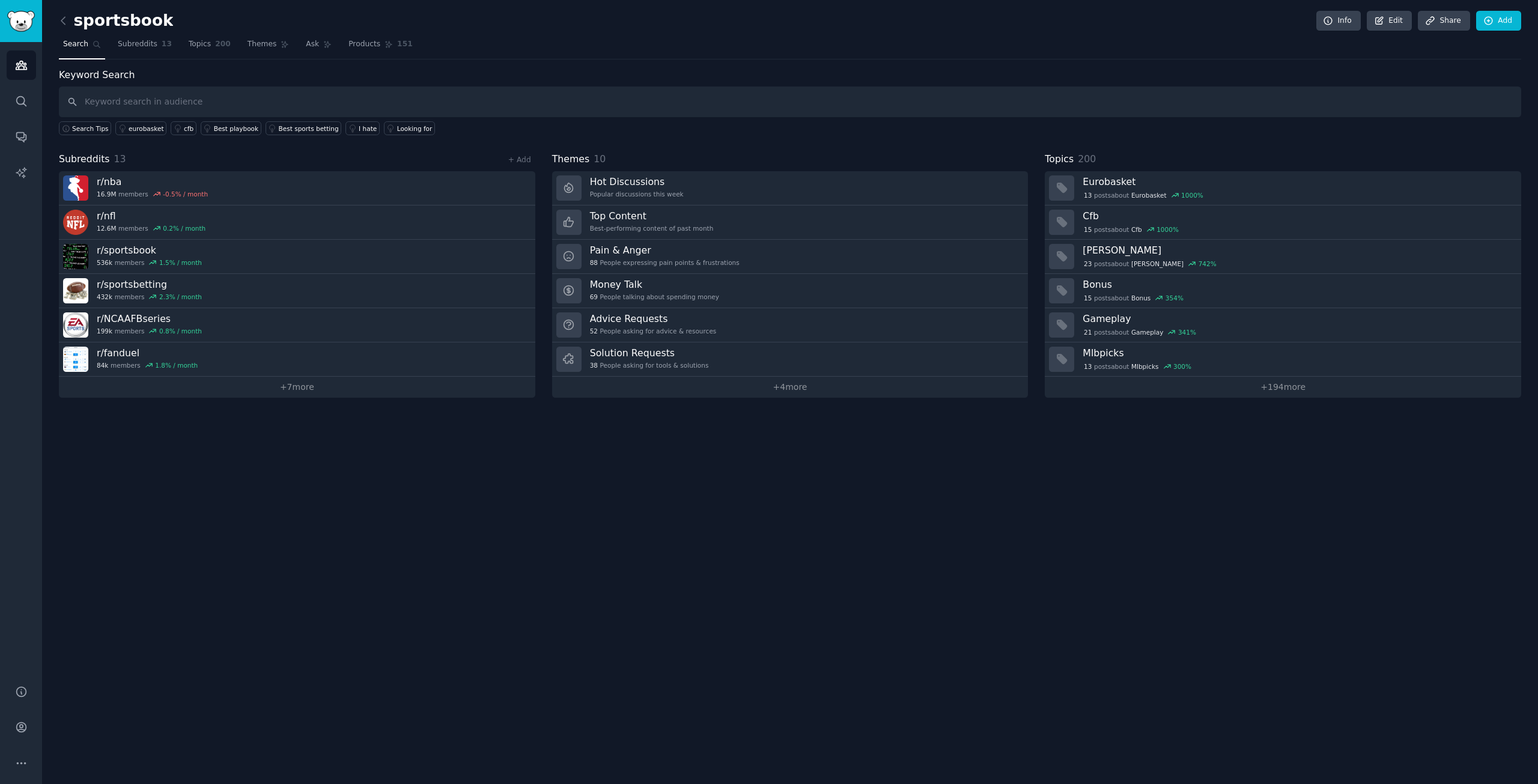
click at [375, 147] on div "Keyword Search Search Tips eurobasket cfb Best playbook Best sports betting I h…" at bounding box center [790, 233] width 1462 height 330
click at [1106, 190] on div "13 post s about Eurobasket 1000 %" at bounding box center [1143, 195] width 121 height 11
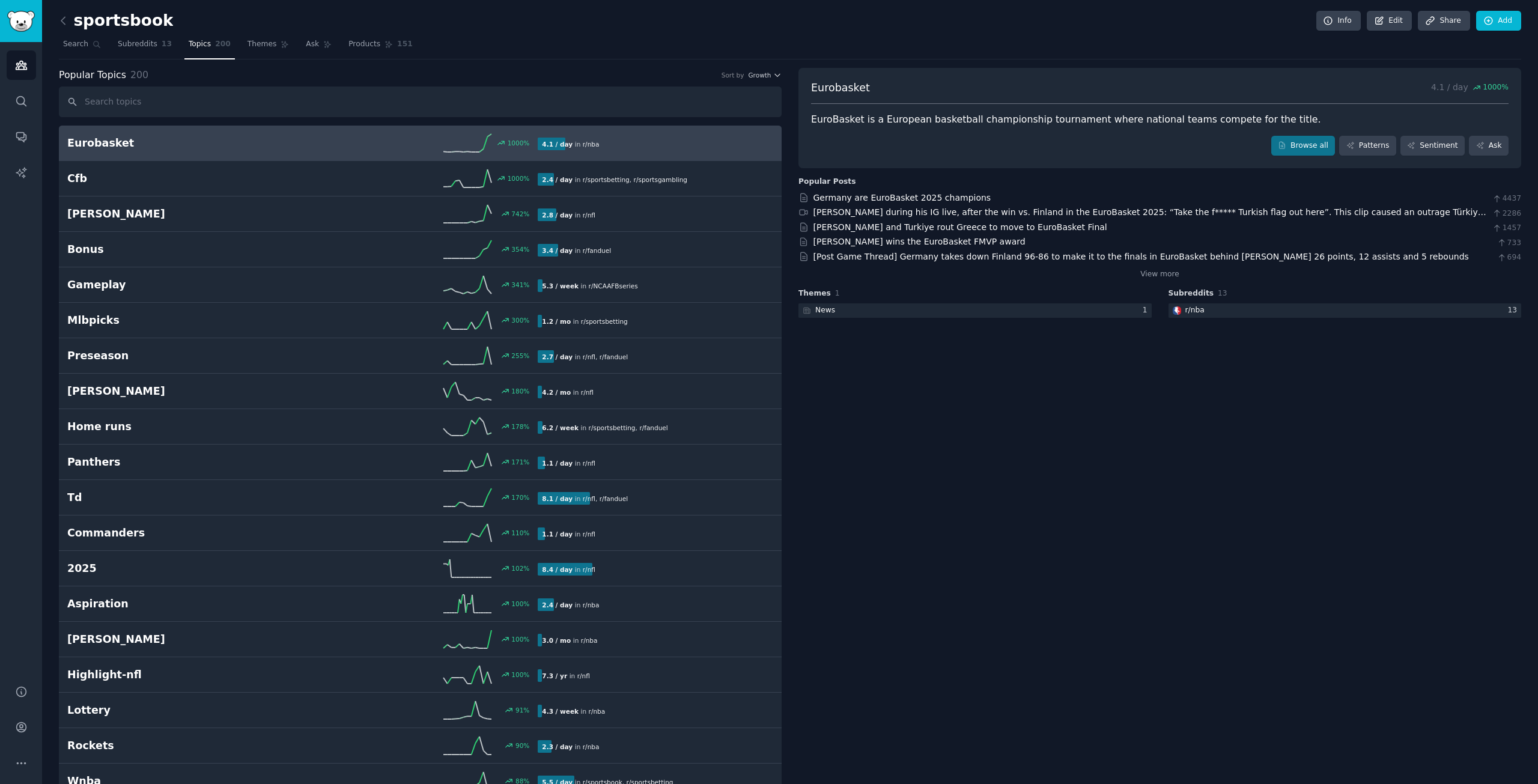
click at [993, 70] on div "Eurobasket 4.1 / day 1000 % EuroBasket is a European basketball championship to…" at bounding box center [1160, 118] width 723 height 101
drag, startPoint x: 863, startPoint y: 123, endPoint x: 909, endPoint y: 125, distance: 46.0
click at [909, 125] on div "EuroBasket is a European basketball championship tournament where national team…" at bounding box center [1159, 120] width 697 height 15
click at [911, 125] on div "EuroBasket is a European basketball championship tournament where national team…" at bounding box center [1159, 120] width 697 height 15
click at [869, 172] on div "Eurobasket 4.1 / day 1000 % EuroBasket is a European basketball championship to…" at bounding box center [1160, 194] width 723 height 252
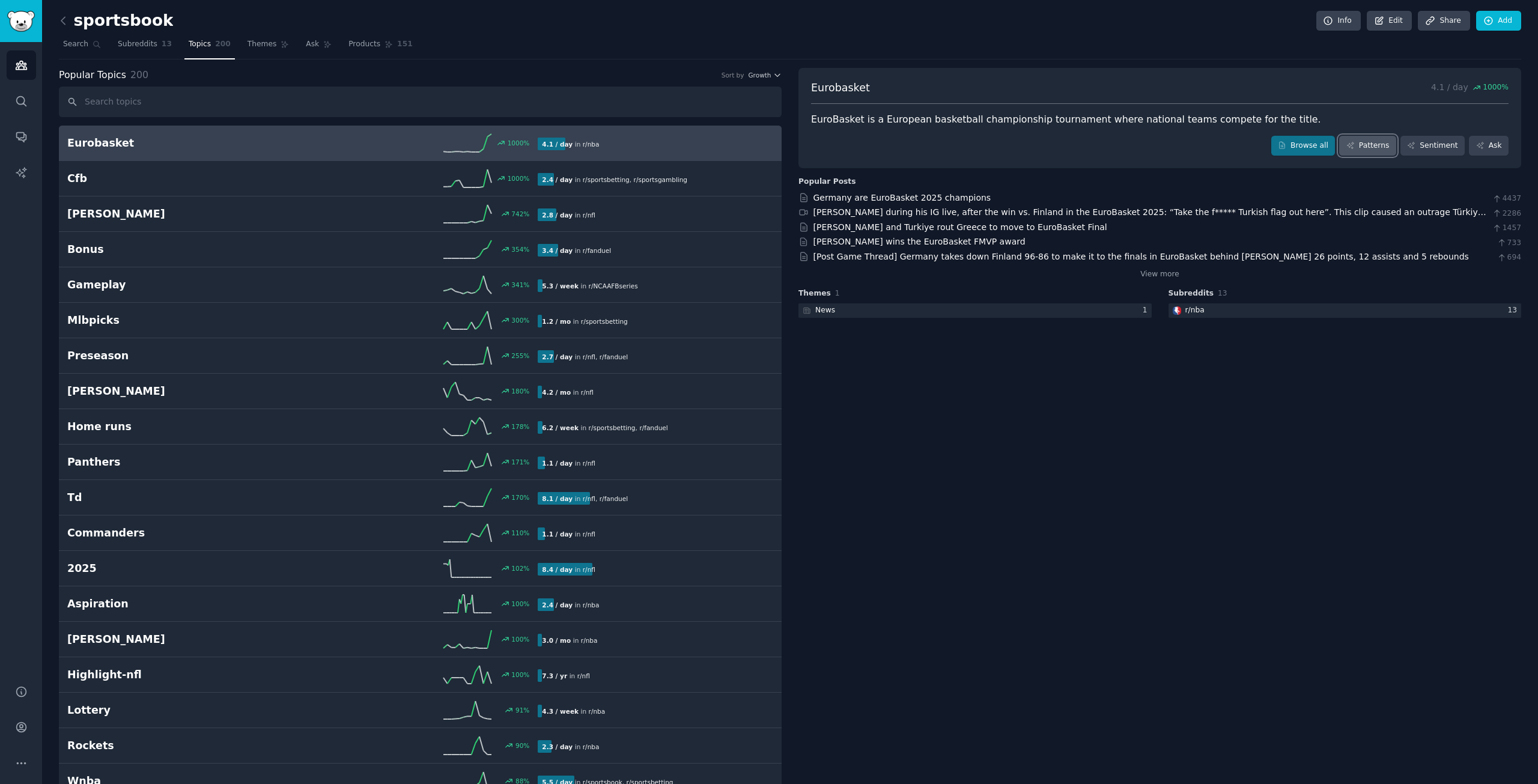
click at [1368, 142] on link "Patterns" at bounding box center [1367, 146] width 56 height 21
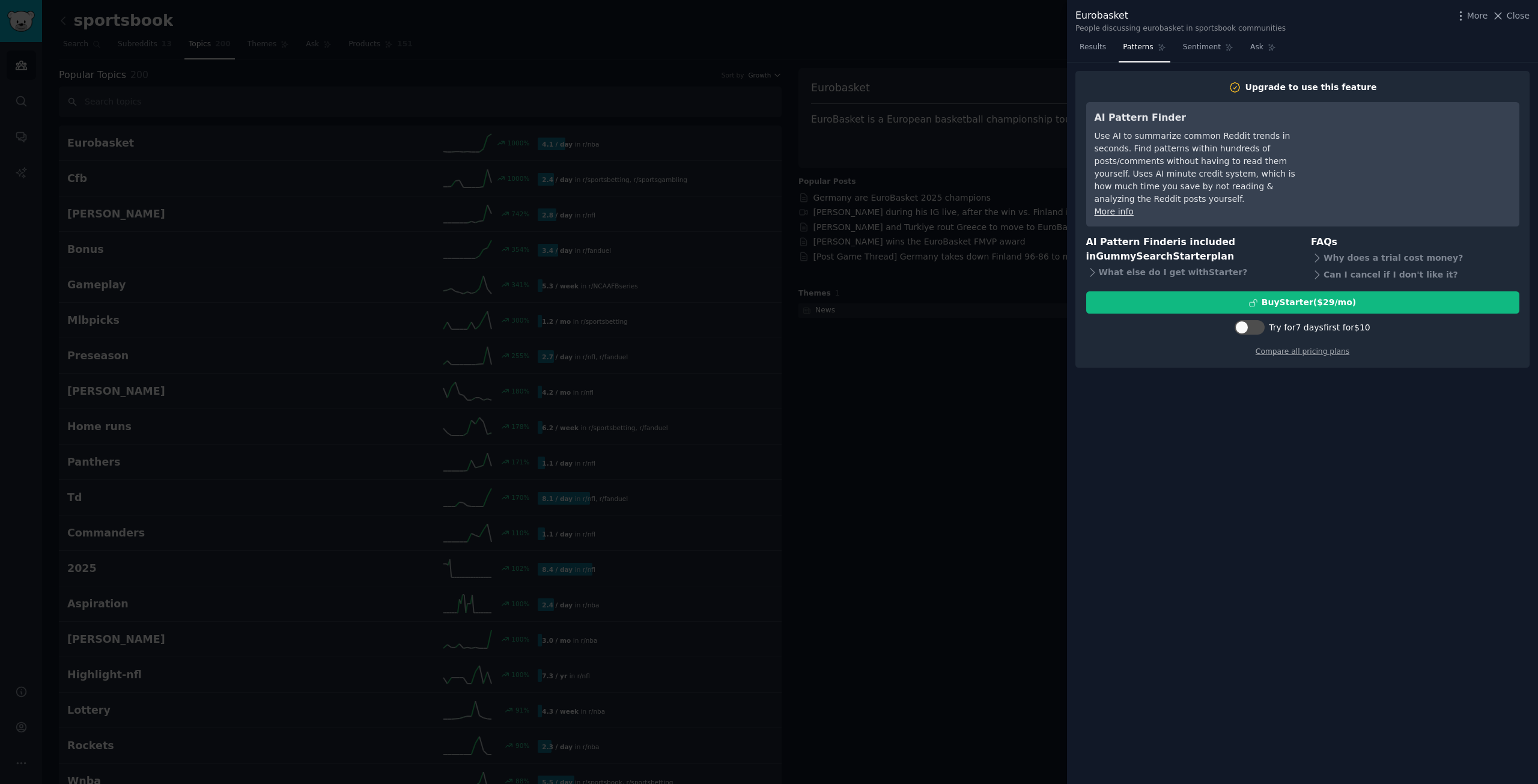
click at [1043, 172] on div at bounding box center [769, 392] width 1538 height 784
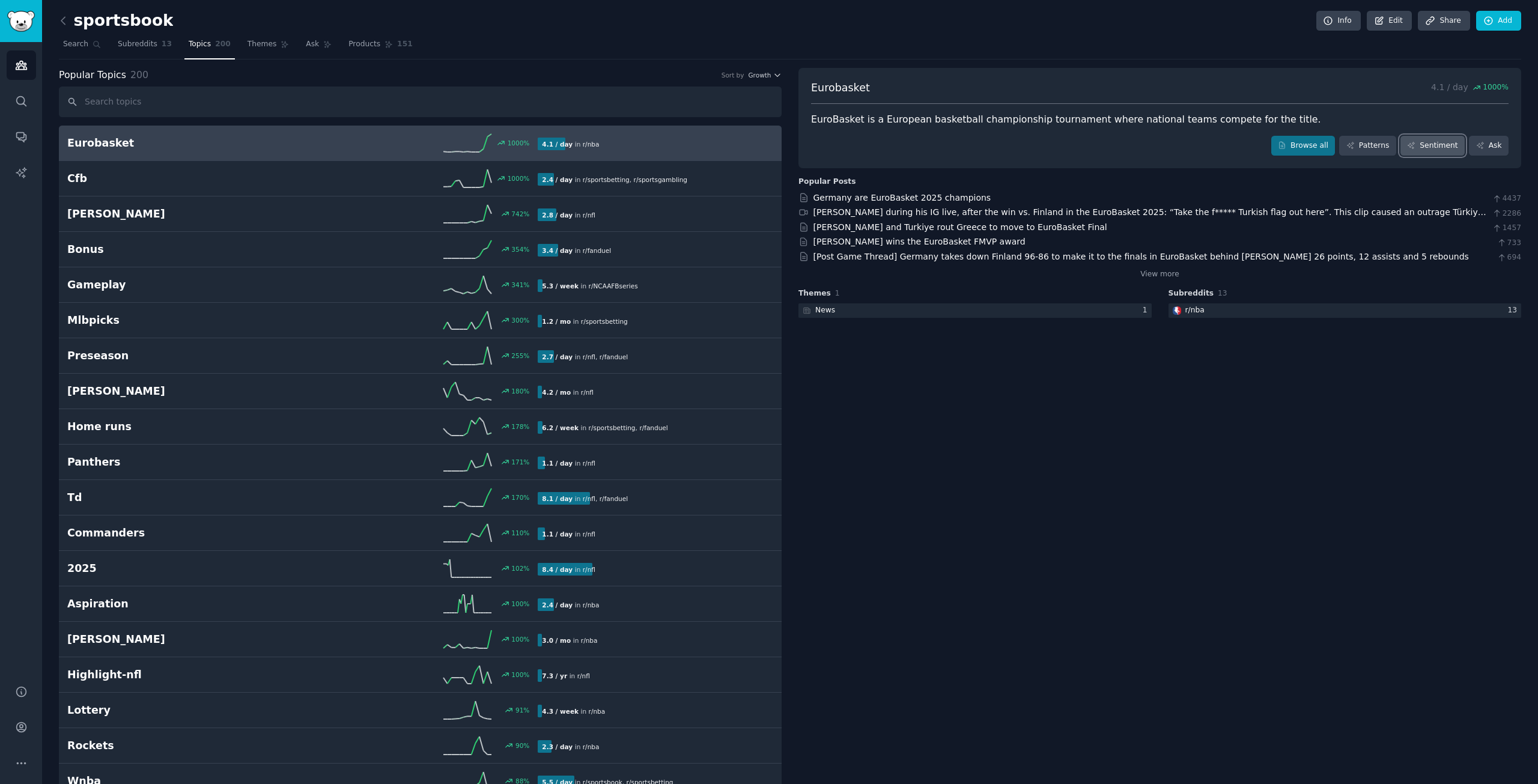
click at [1425, 139] on link "Sentiment" at bounding box center [1432, 146] width 64 height 21
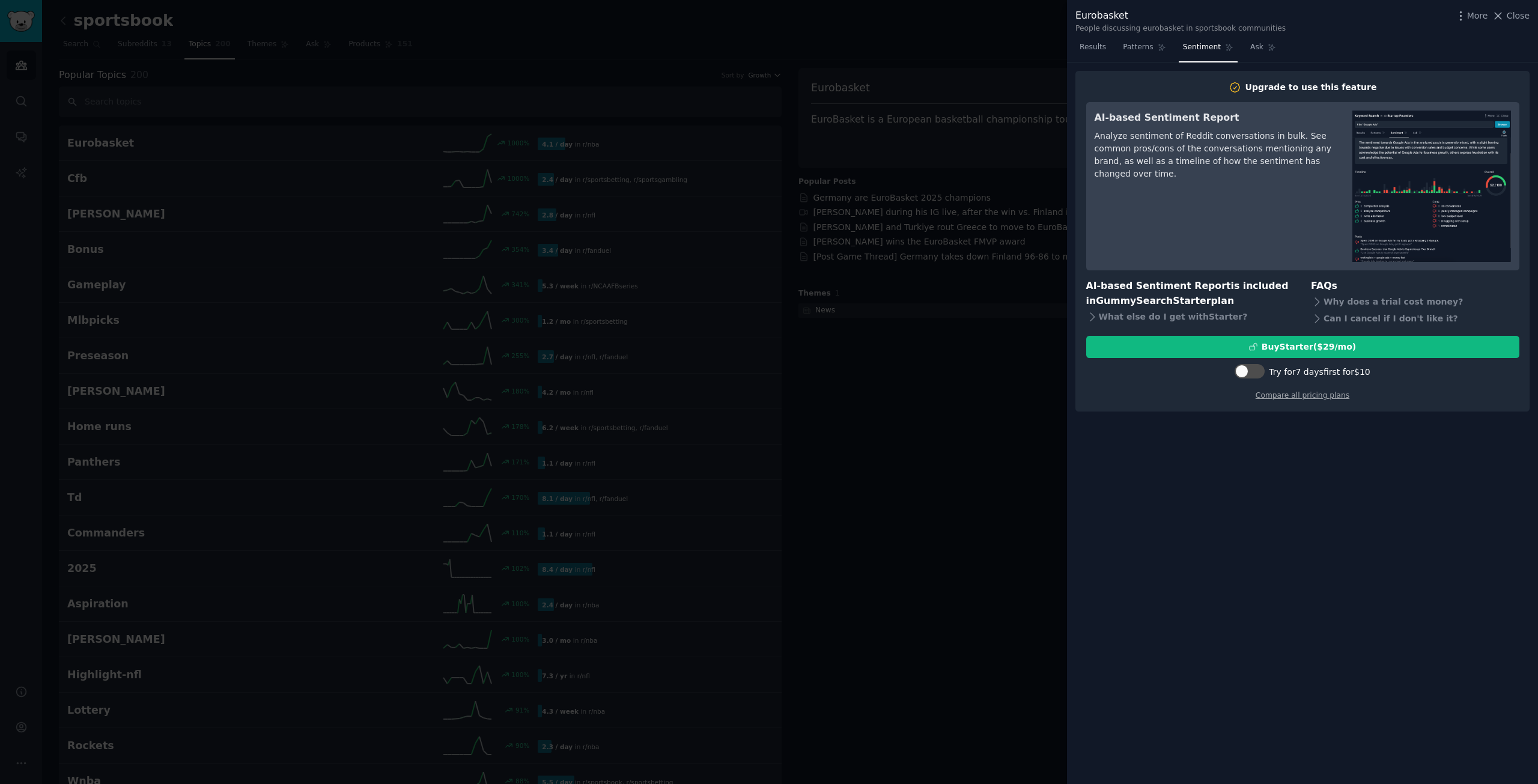
click at [1001, 256] on div at bounding box center [769, 392] width 1538 height 784
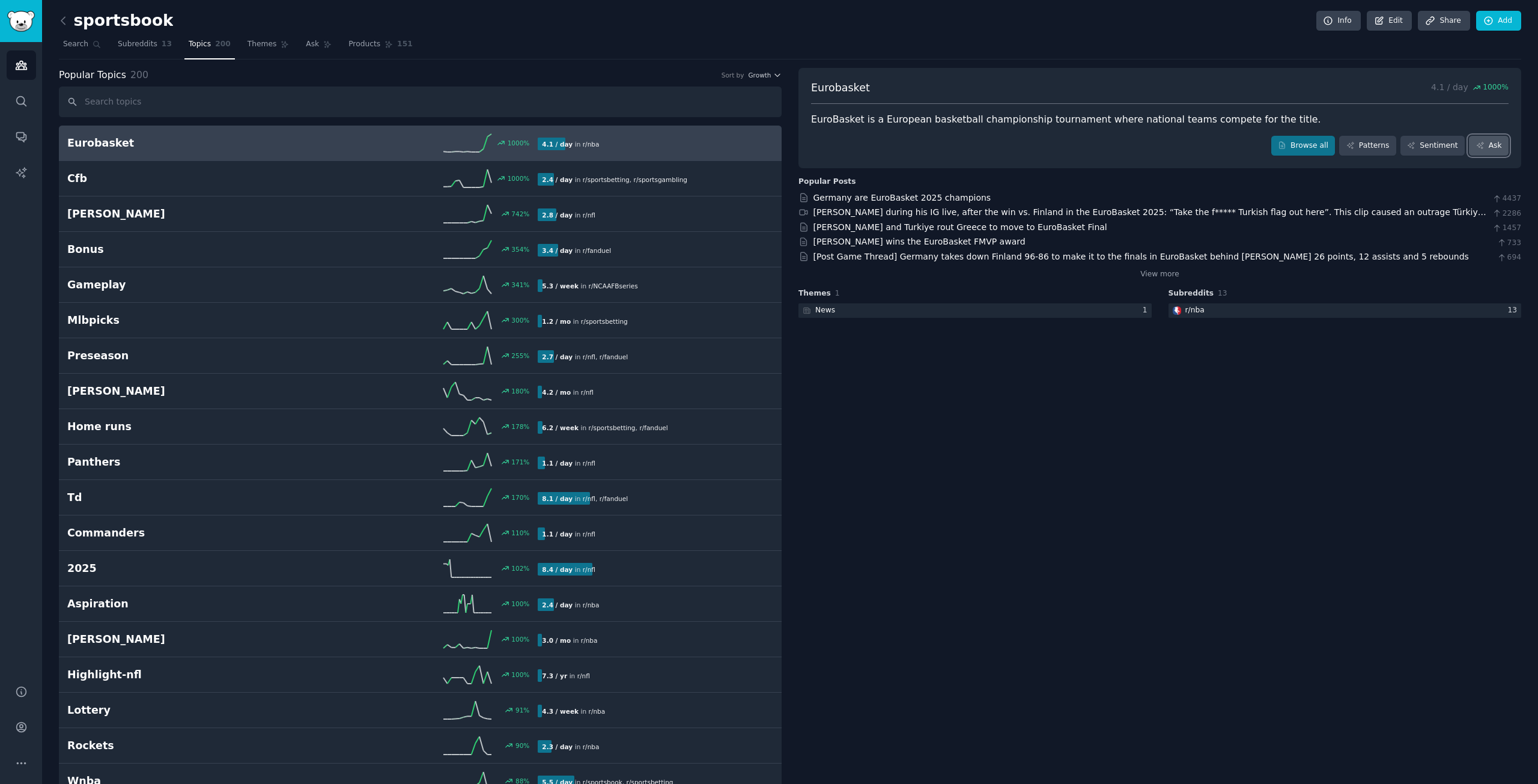
click at [1482, 153] on link "Ask" at bounding box center [1488, 146] width 40 height 21
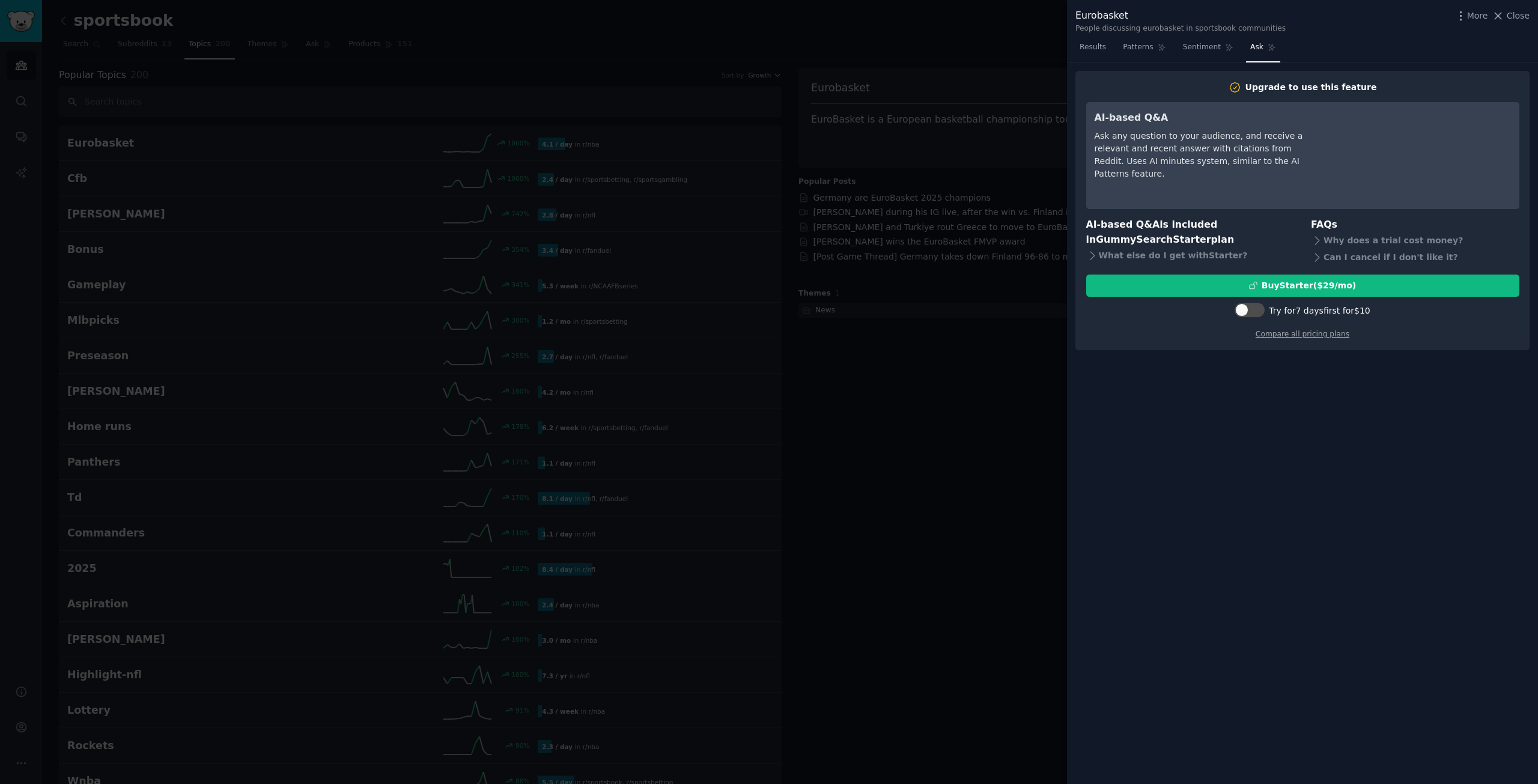
click at [912, 277] on div at bounding box center [769, 392] width 1538 height 784
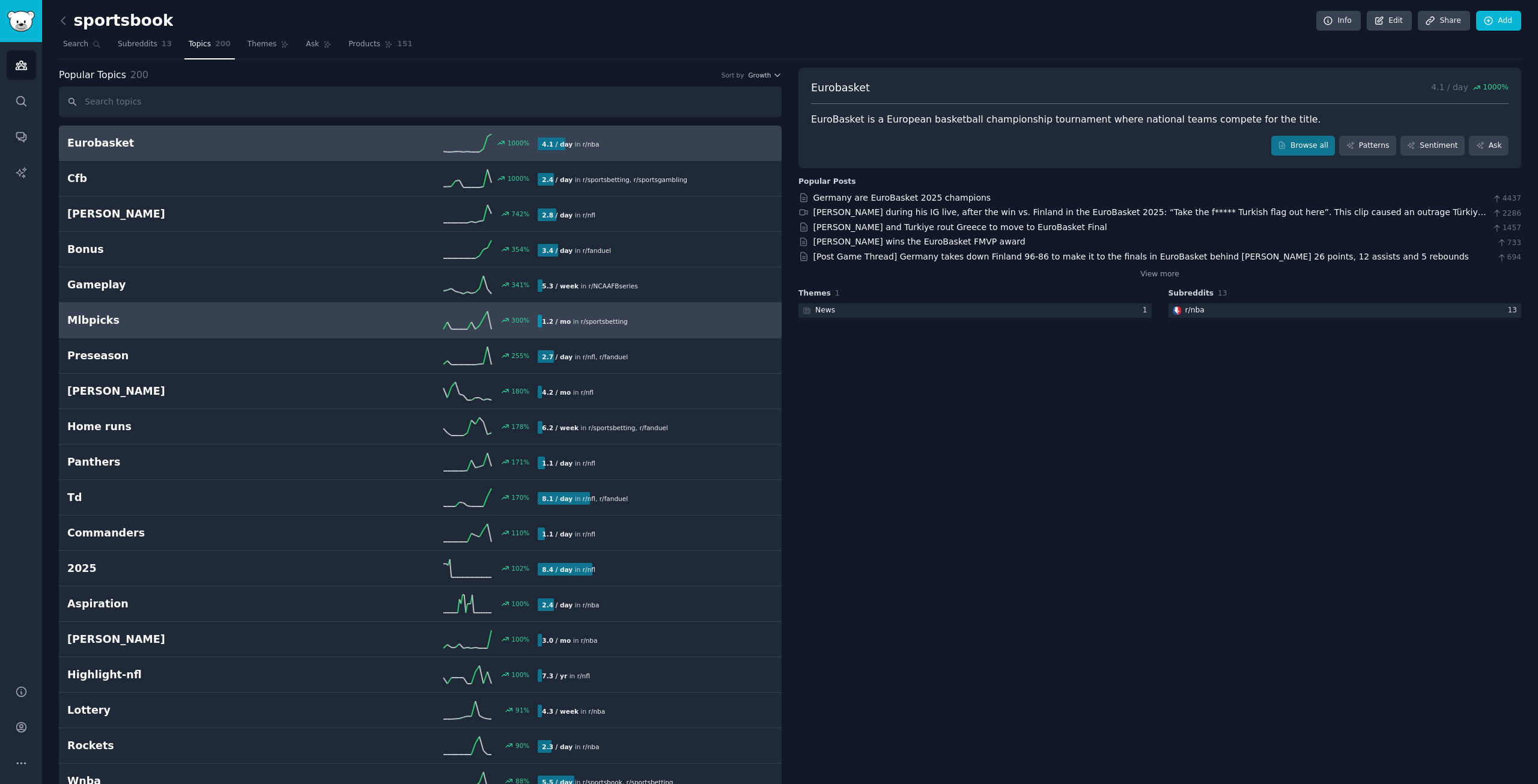
click at [288, 333] on link "Mlbpicks 300 % 1.2 / mo in r/ sportsbetting" at bounding box center [421, 320] width 723 height 35
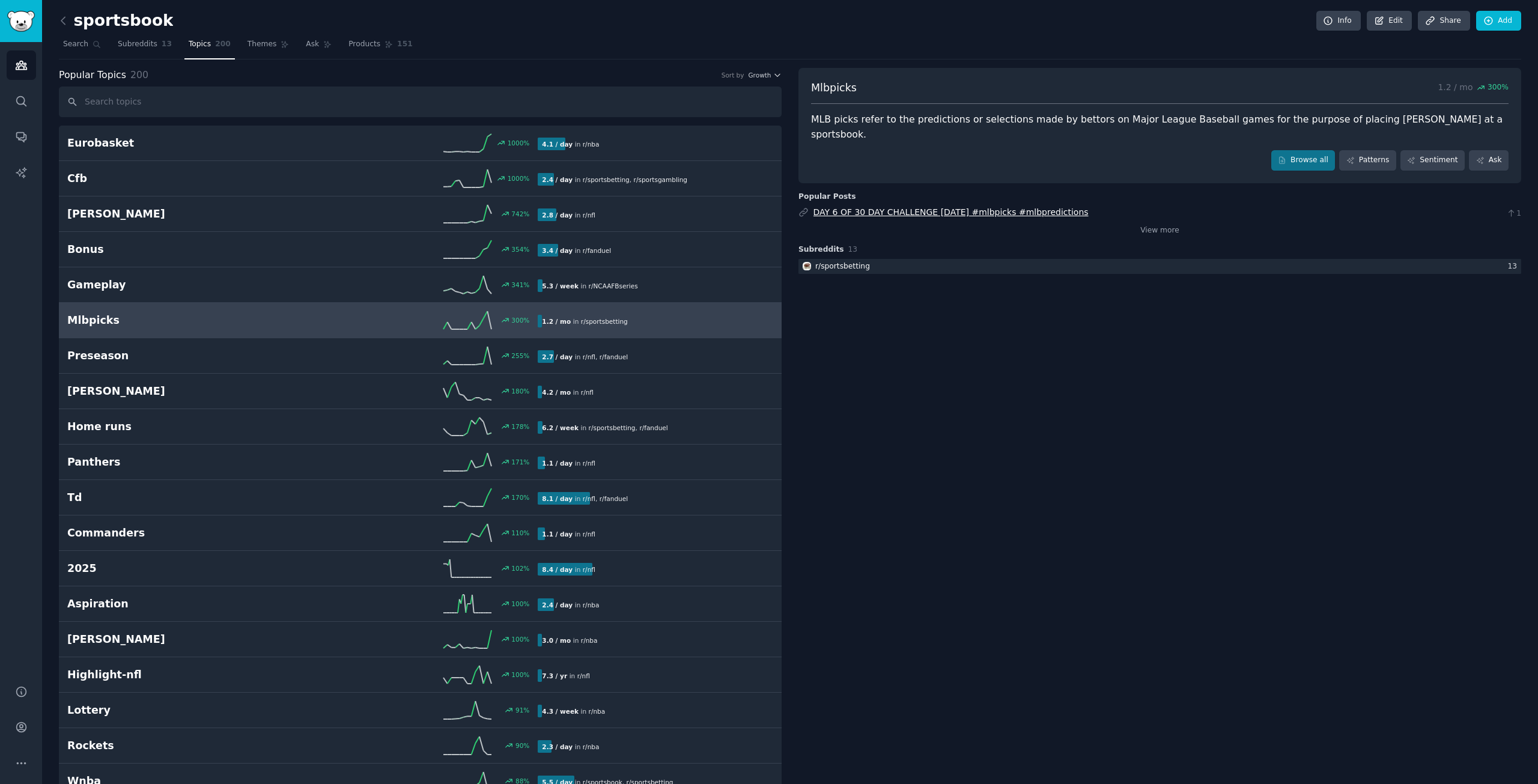
click at [891, 207] on link "DAY 6 OF 30 DAY CHALLENGE 8/9/25 #mlbpicks #mlbpredictions" at bounding box center [951, 212] width 275 height 10
